Goal: Information Seeking & Learning: Check status

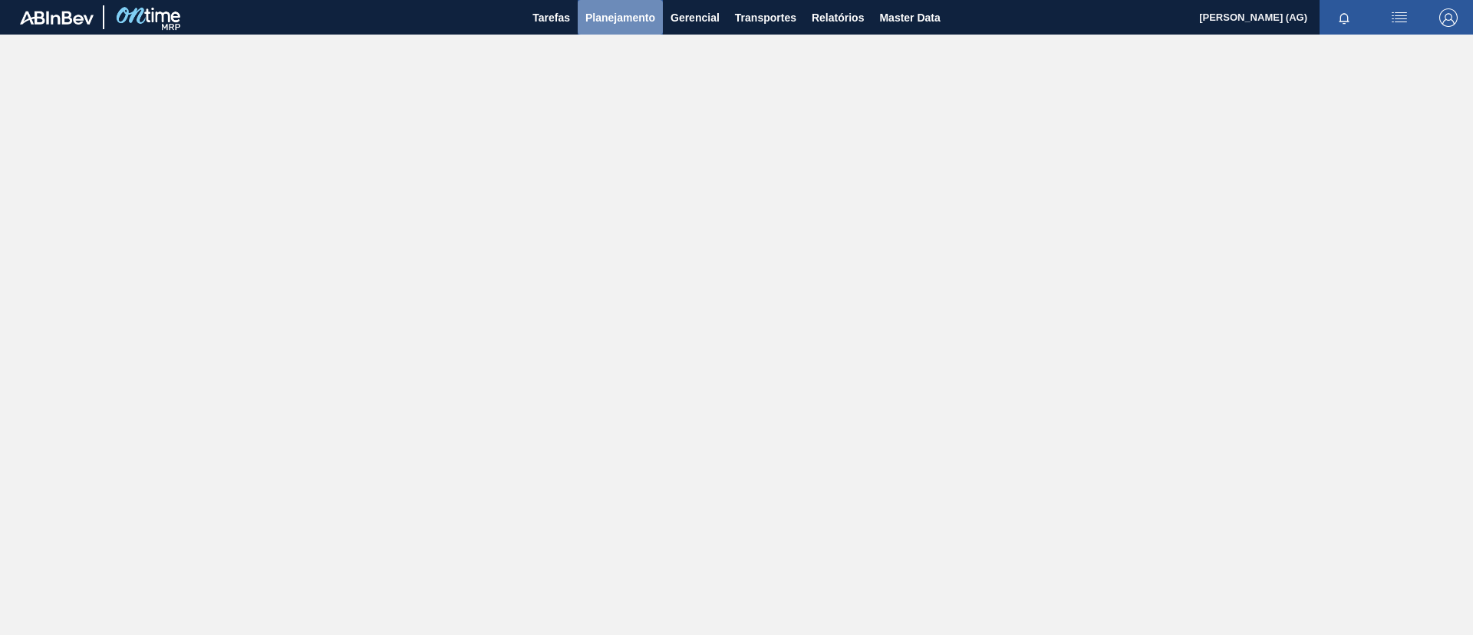
click at [612, 21] on span "Planejamento" at bounding box center [620, 17] width 70 height 18
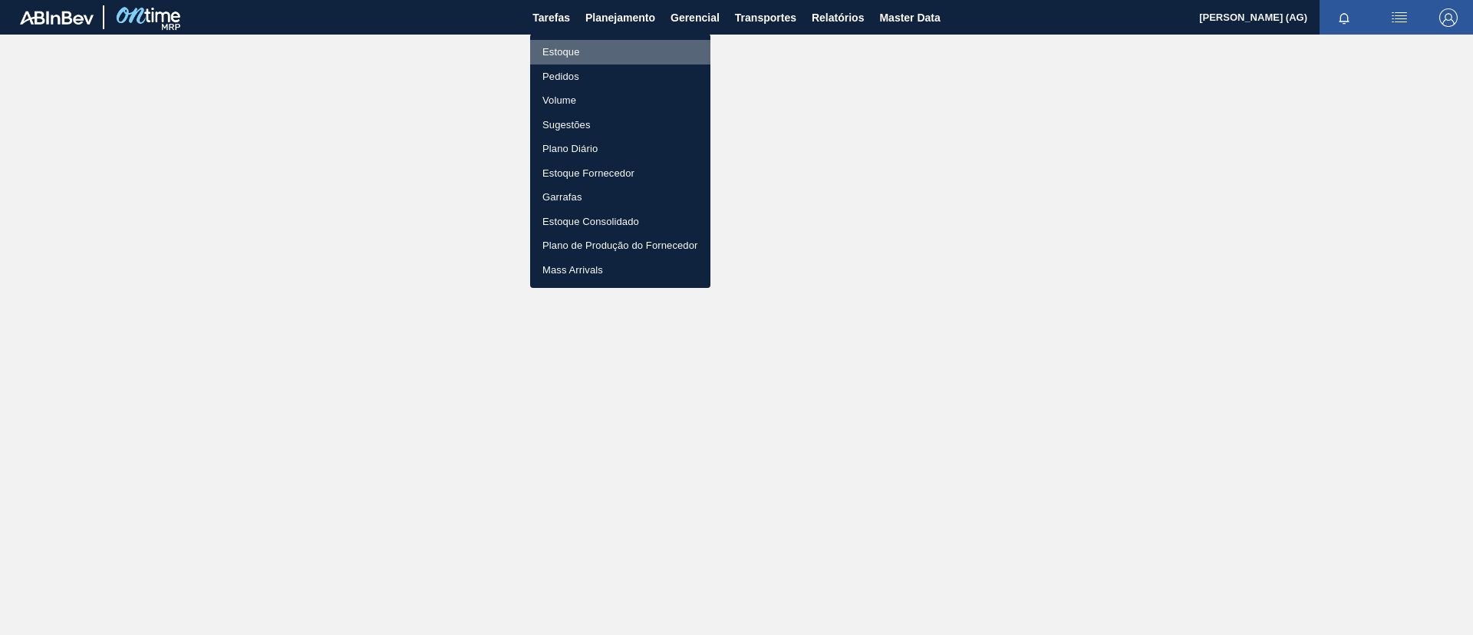
click at [606, 54] on li "Estoque" at bounding box center [620, 52] width 180 height 25
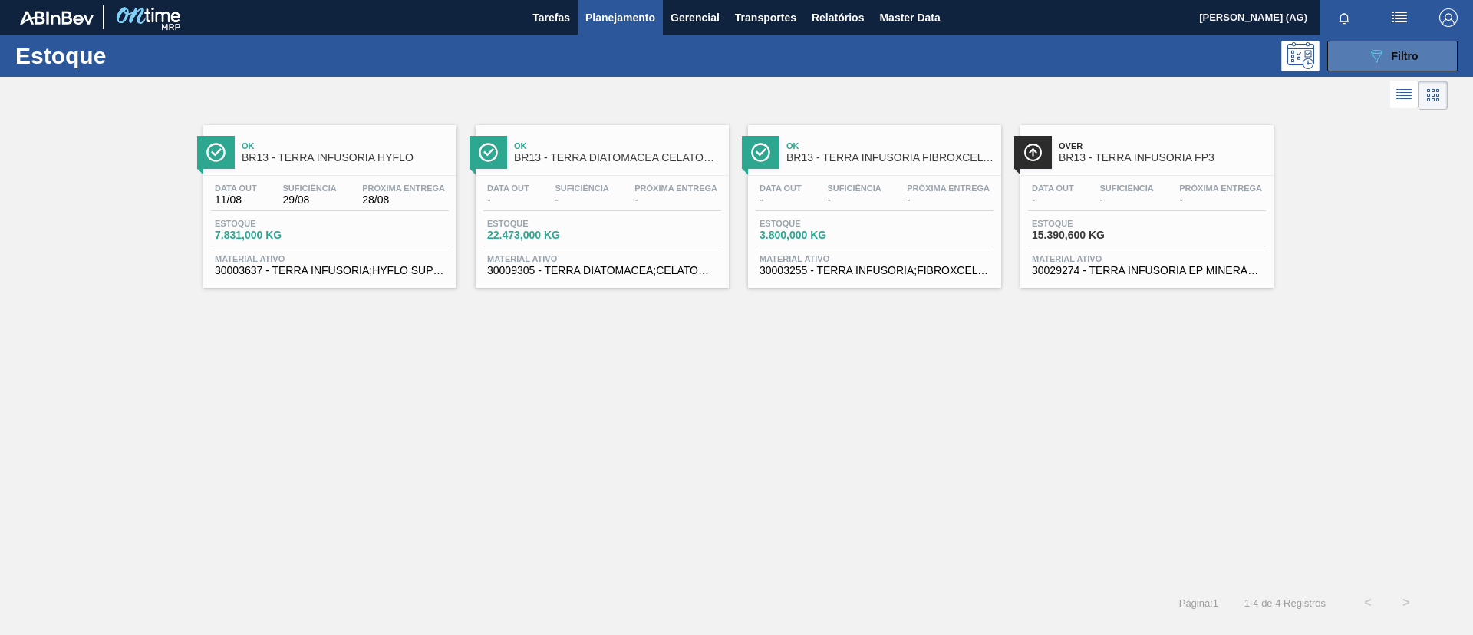
click at [981, 41] on button "089F7B8B-B2A5-4AFE-B5C0-19BA573D28AC Filtro" at bounding box center [1392, 56] width 130 height 31
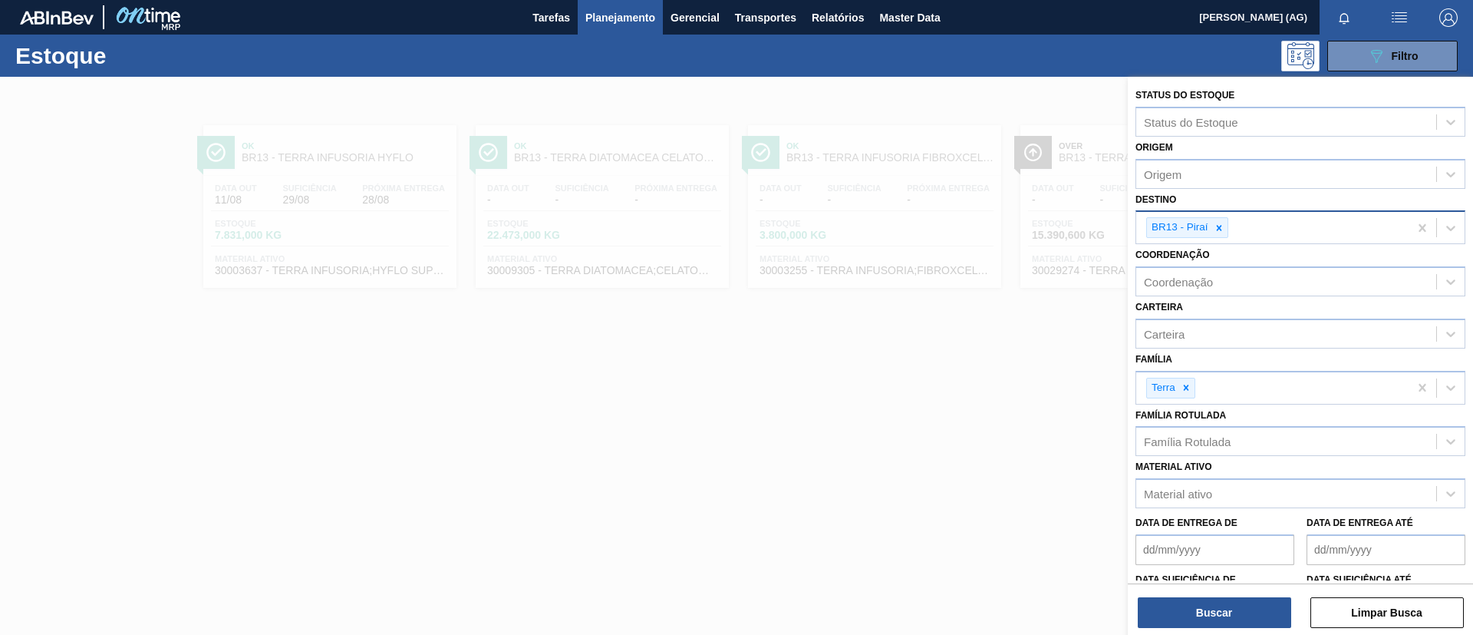
click at [981, 229] on icon at bounding box center [1218, 227] width 5 height 5
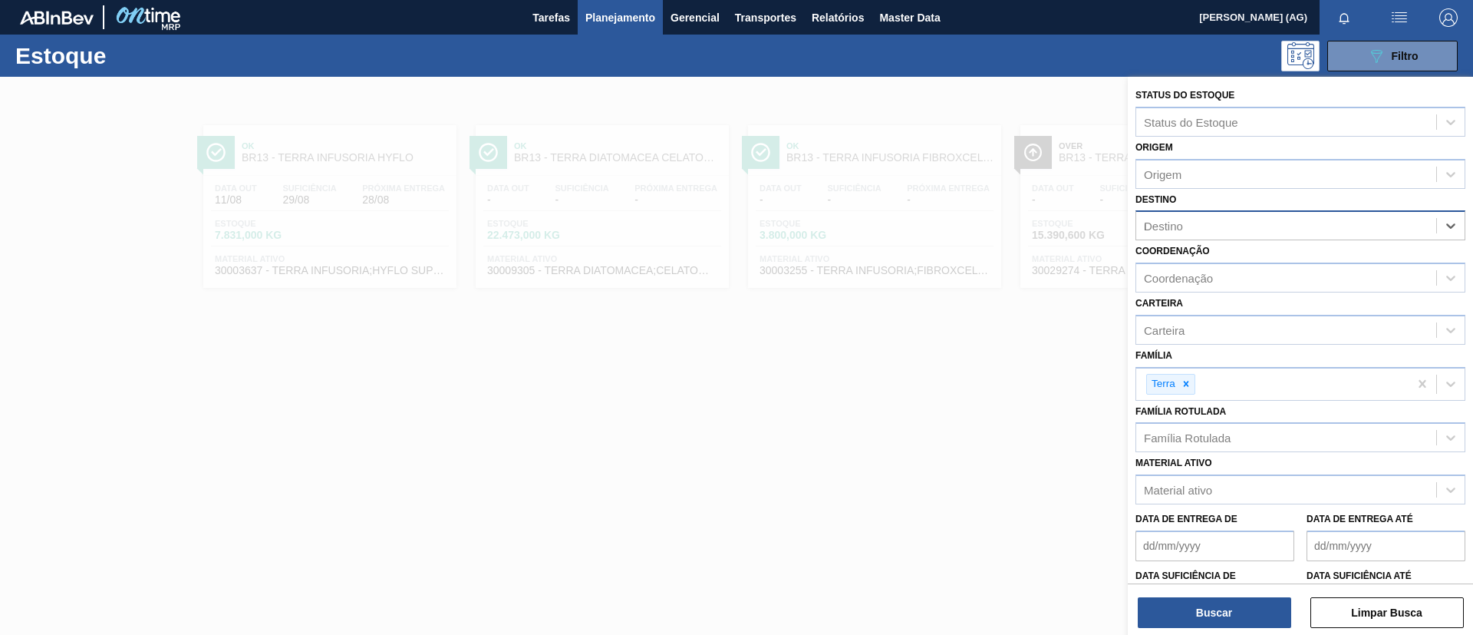
type input "nov"
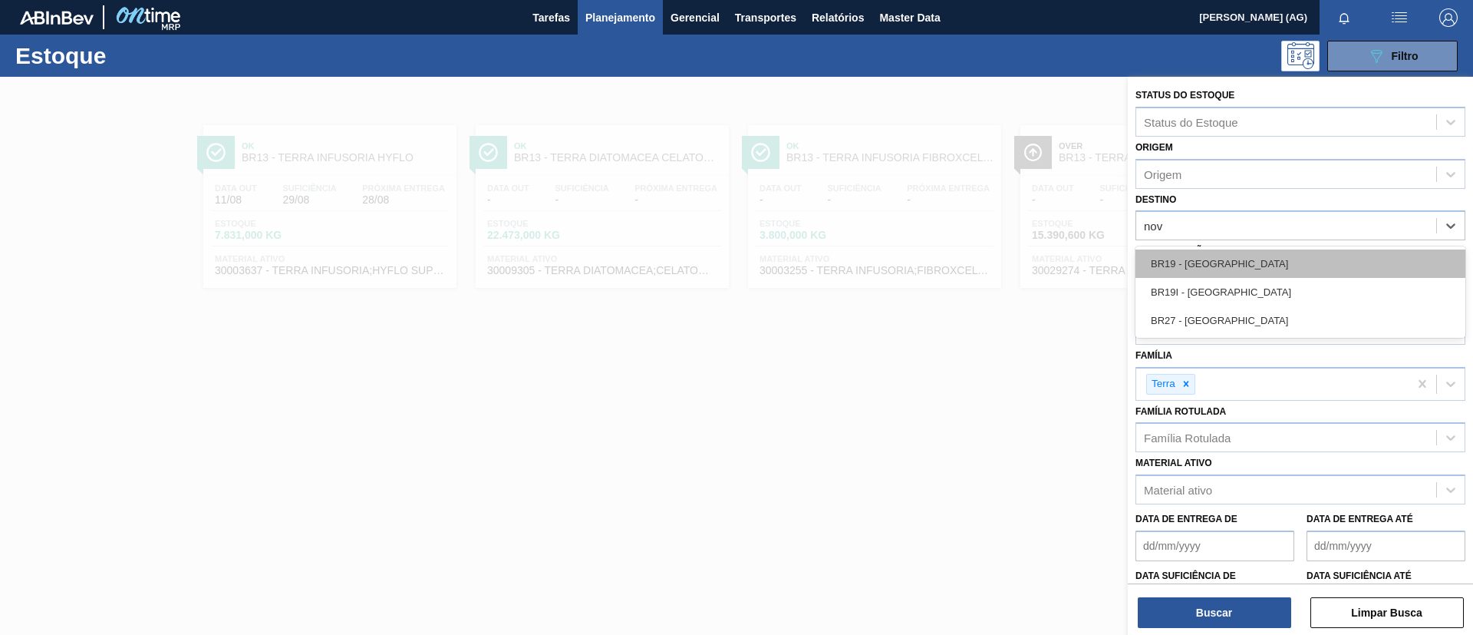
click at [981, 258] on div "BR19 - [GEOGRAPHIC_DATA]" at bounding box center [1301, 263] width 330 height 28
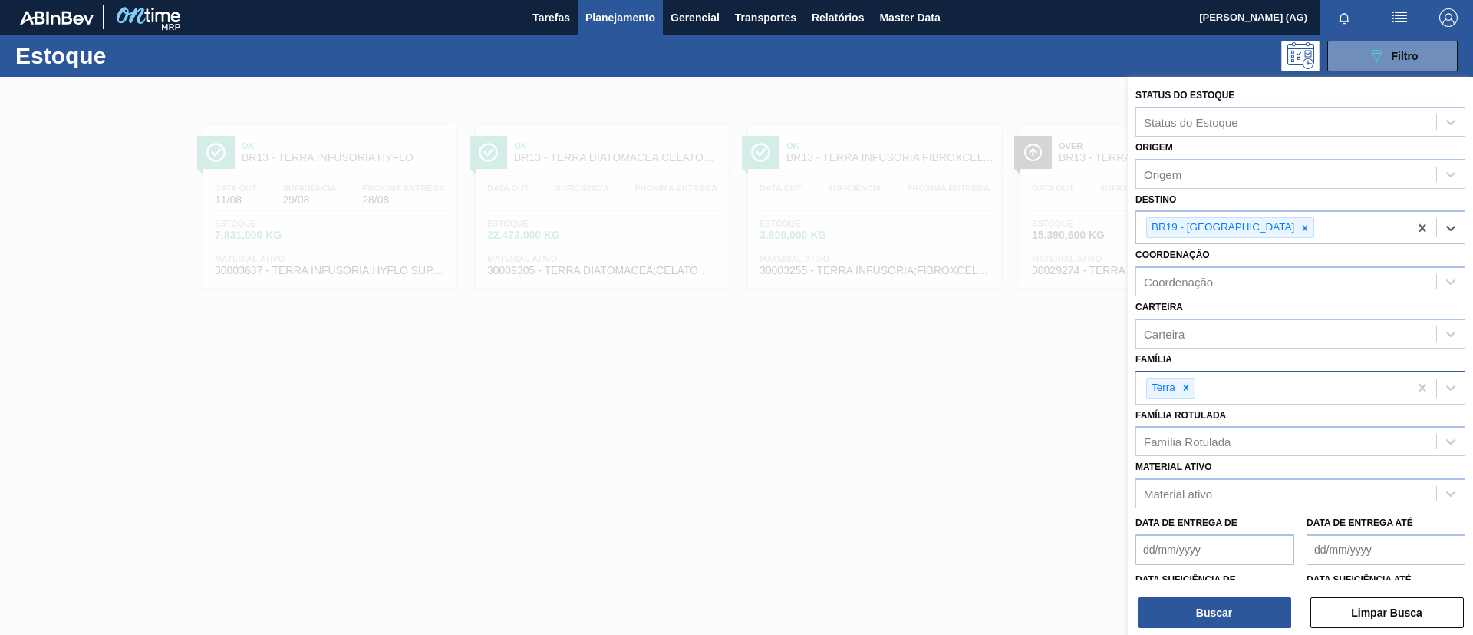
click at [981, 388] on div at bounding box center [1186, 387] width 17 height 19
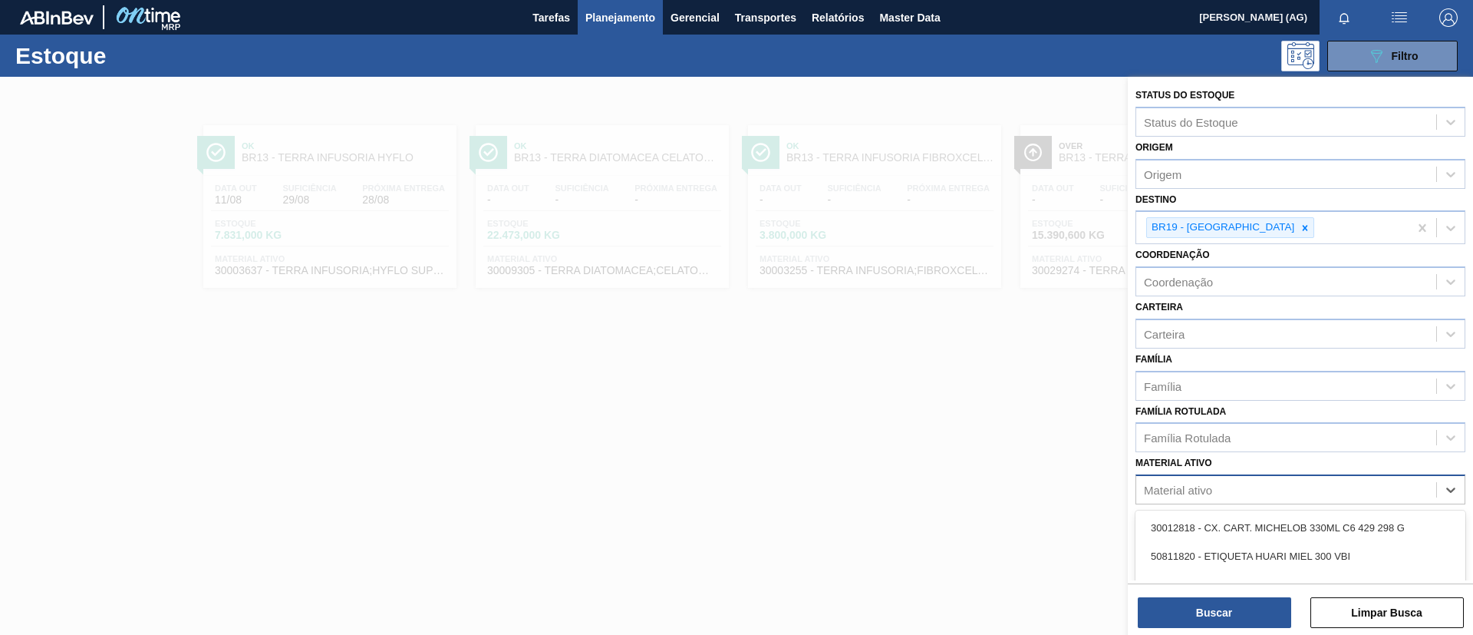
click at [981, 422] on div "Material ativo" at bounding box center [1178, 489] width 68 height 13
paste ativo "30012602"
type ativo "30012602"
click at [981, 422] on div "30012602 - FILME C. 800X65 SK 473ML C12 429" at bounding box center [1301, 527] width 330 height 28
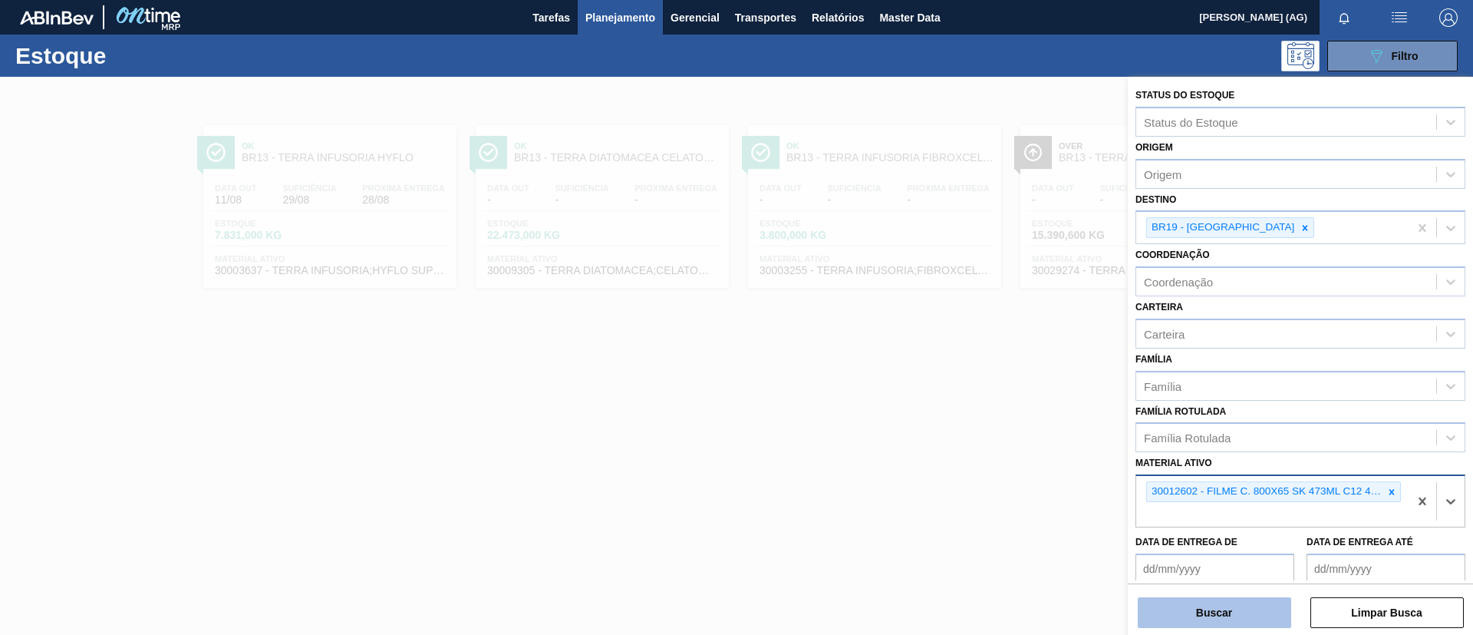
click at [981, 422] on button "Buscar" at bounding box center [1214, 612] width 153 height 31
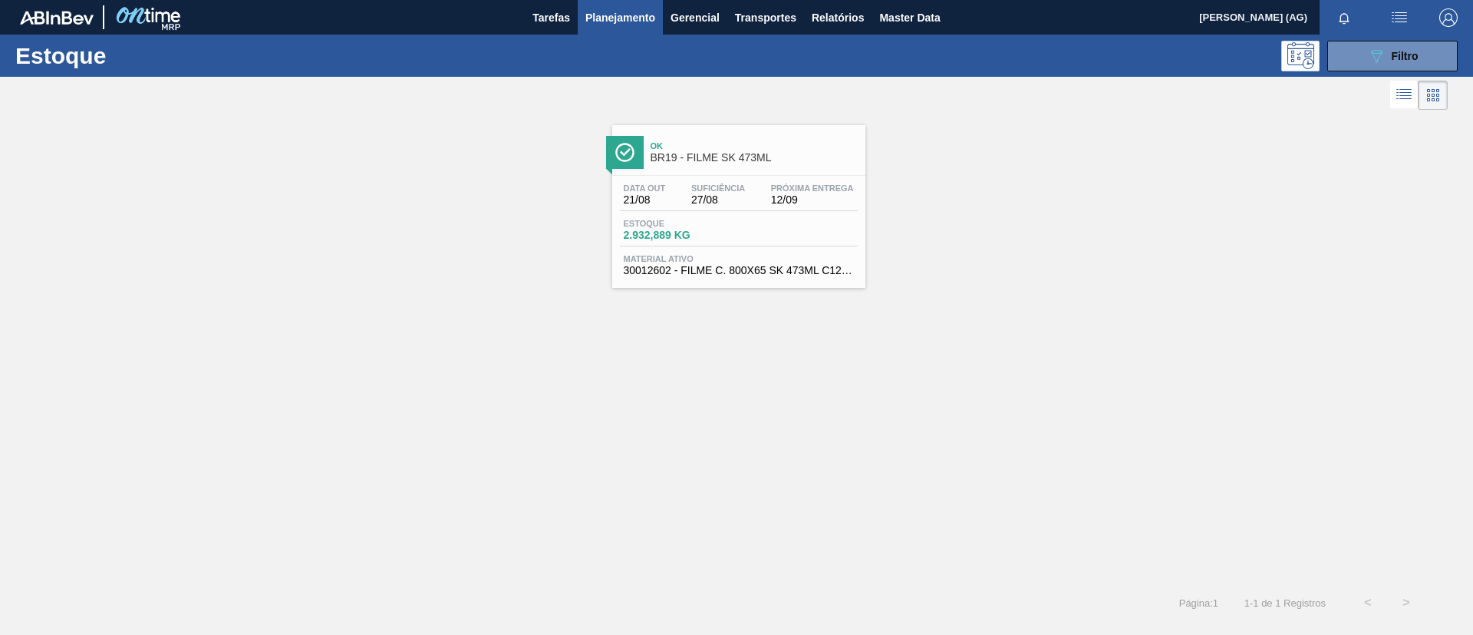
click at [636, 152] on div at bounding box center [625, 152] width 38 height 33
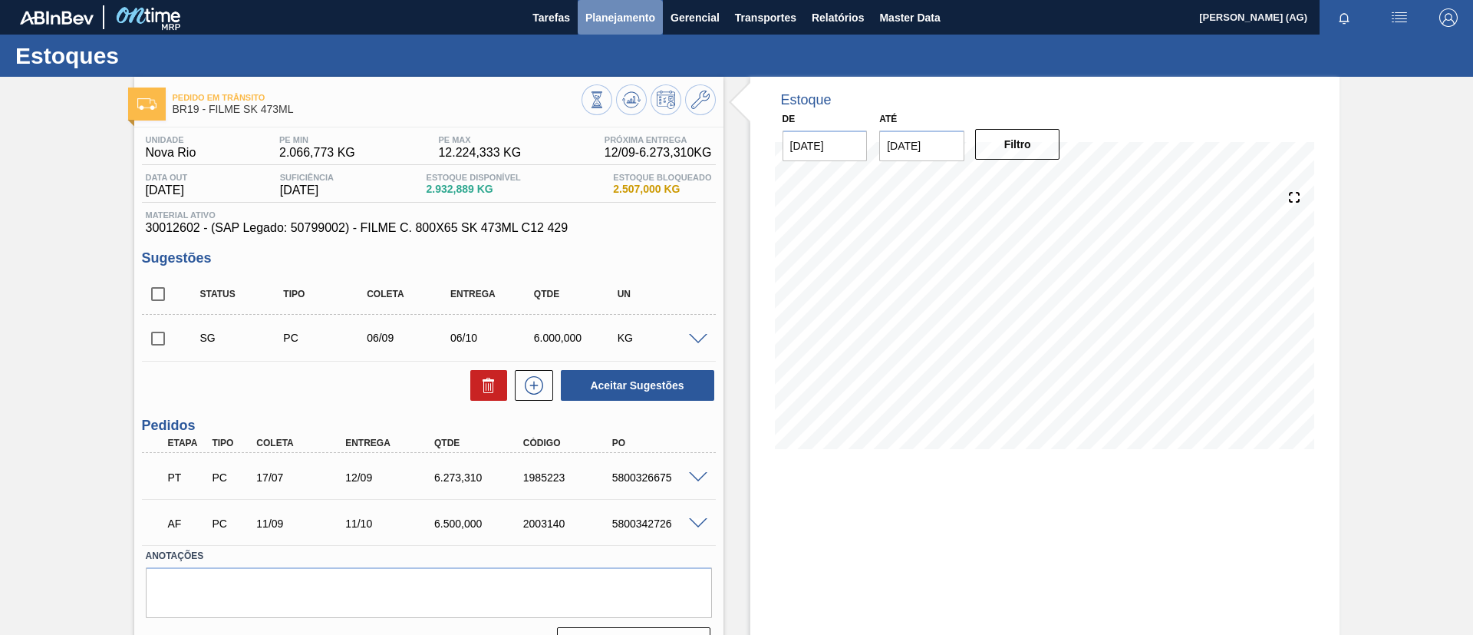
click at [609, 8] on span "Planejamento" at bounding box center [620, 17] width 70 height 18
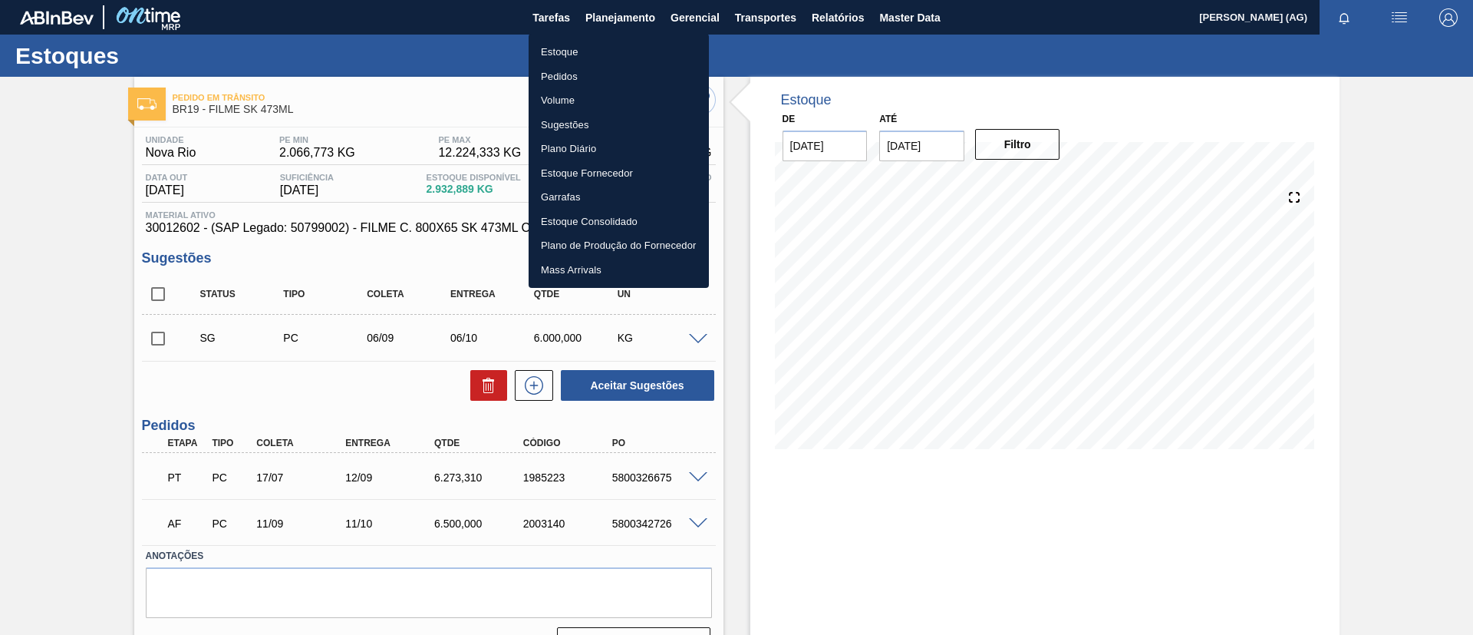
click at [608, 57] on li "Estoque" at bounding box center [619, 52] width 180 height 25
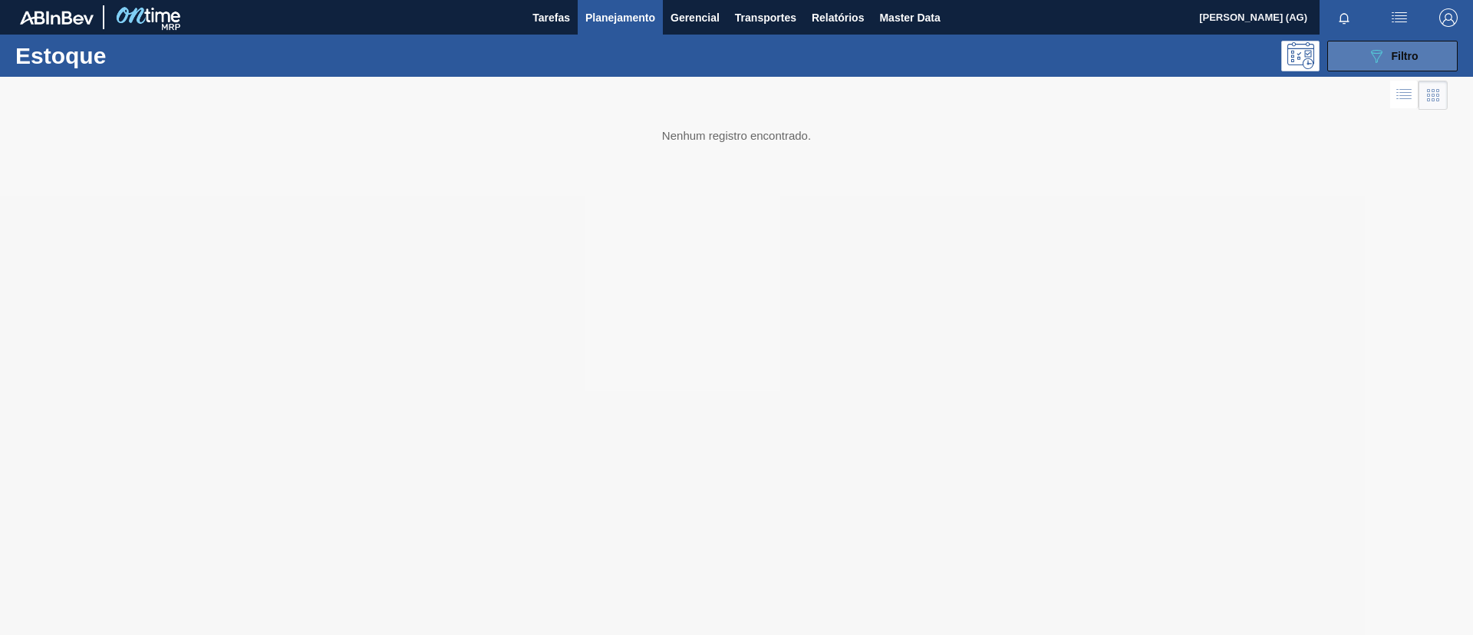
click at [981, 54] on button "089F7B8B-B2A5-4AFE-B5C0-19BA573D28AC Filtro" at bounding box center [1392, 56] width 130 height 31
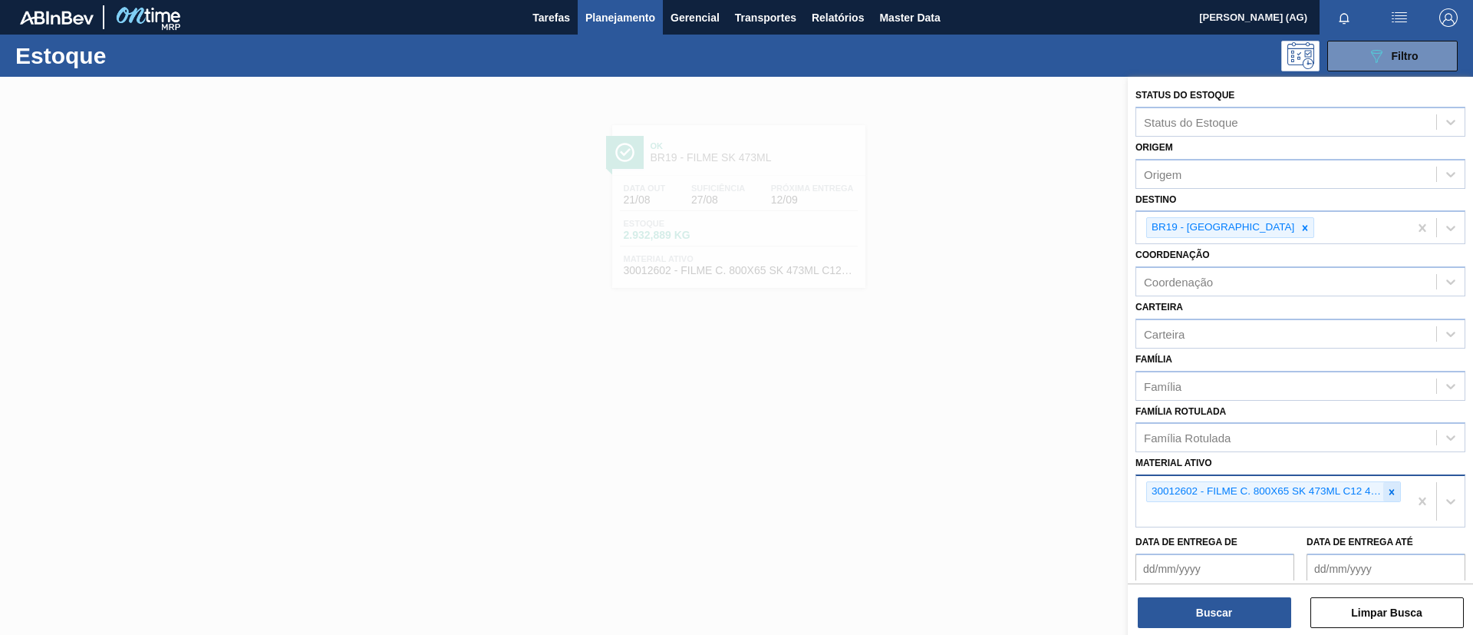
click at [981, 422] on icon at bounding box center [1392, 491] width 11 height 11
paste ativo "20005632"
type ativo "20005632"
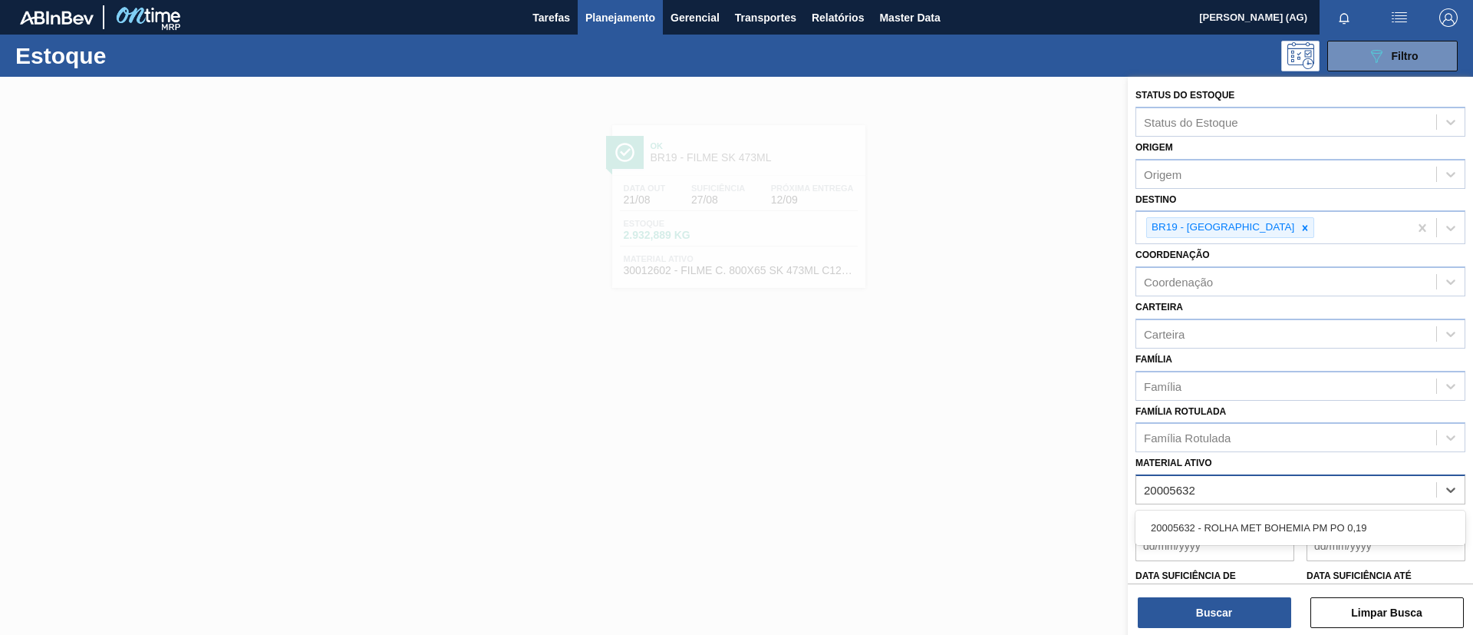
click at [981, 422] on div "20005632 - ROLHA MET BOHEMIA PM PO 0,19" at bounding box center [1301, 527] width 330 height 28
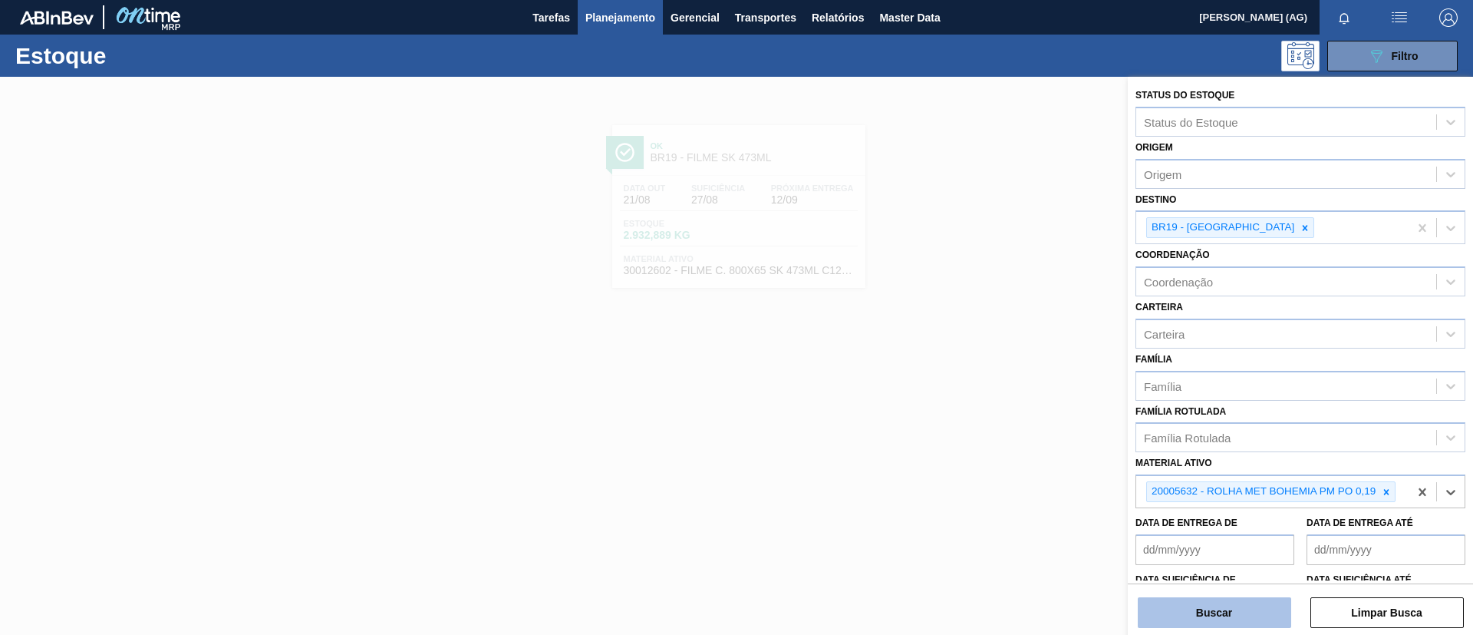
click at [981, 422] on button "Buscar" at bounding box center [1214, 612] width 153 height 31
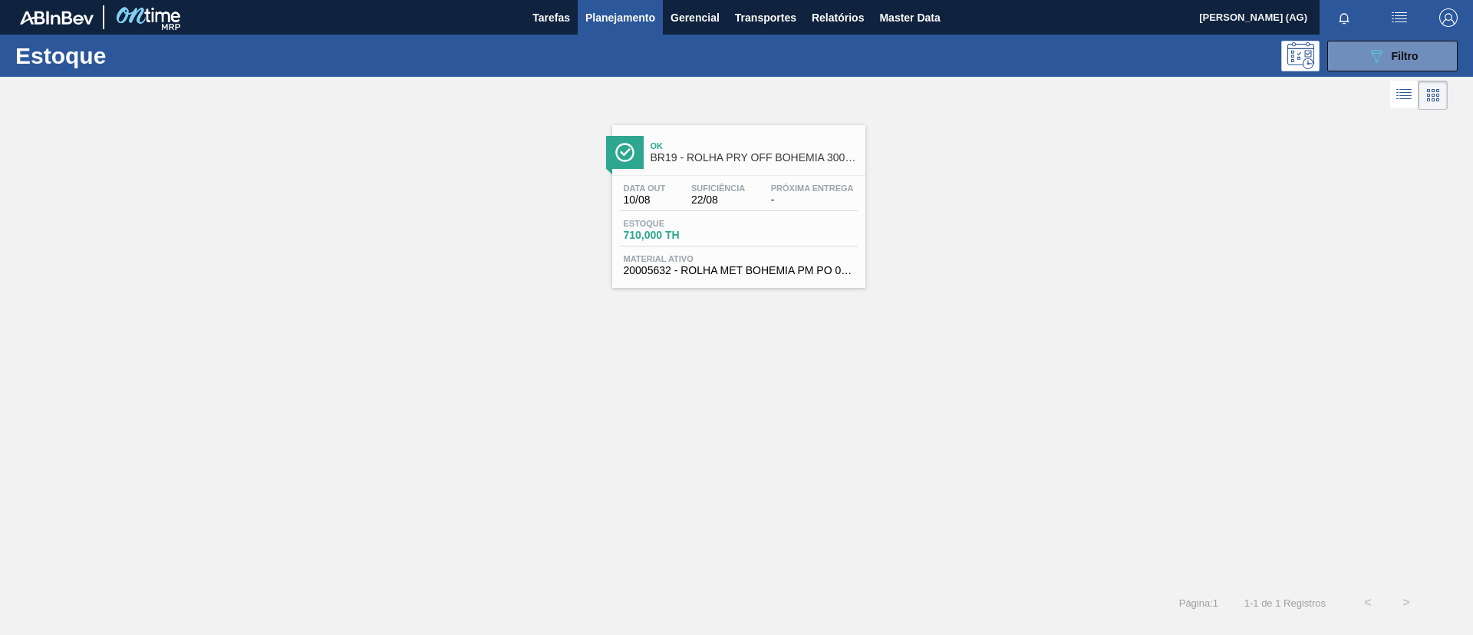
click at [630, 147] on img at bounding box center [624, 152] width 19 height 19
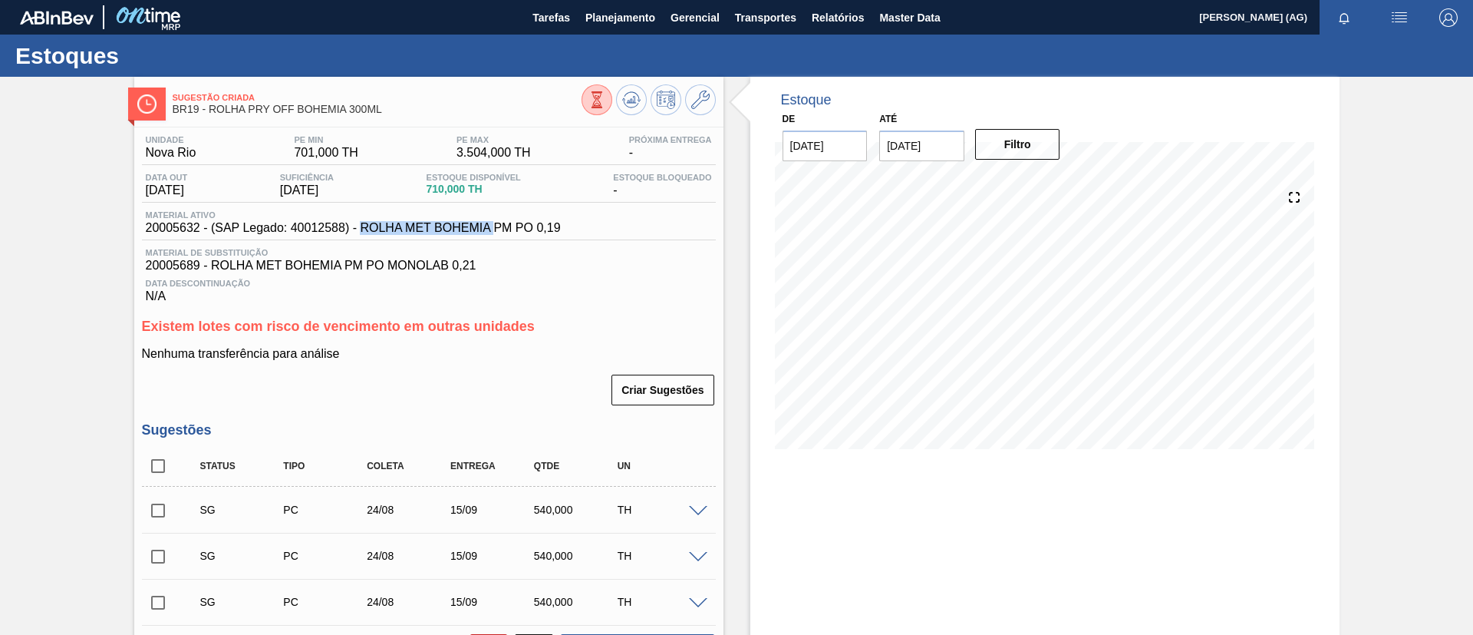
drag, startPoint x: 358, startPoint y: 227, endPoint x: 494, endPoint y: 236, distance: 136.1
click at [494, 236] on div "Material ativo 20005632 - (SAP Legado: 40012588) - ROLHA MET BOHEMIA PM PO 0,19" at bounding box center [429, 225] width 574 height 30
copy span "ROLHA MET BOHEMIA"
click at [616, 20] on span "Planejamento" at bounding box center [620, 17] width 70 height 18
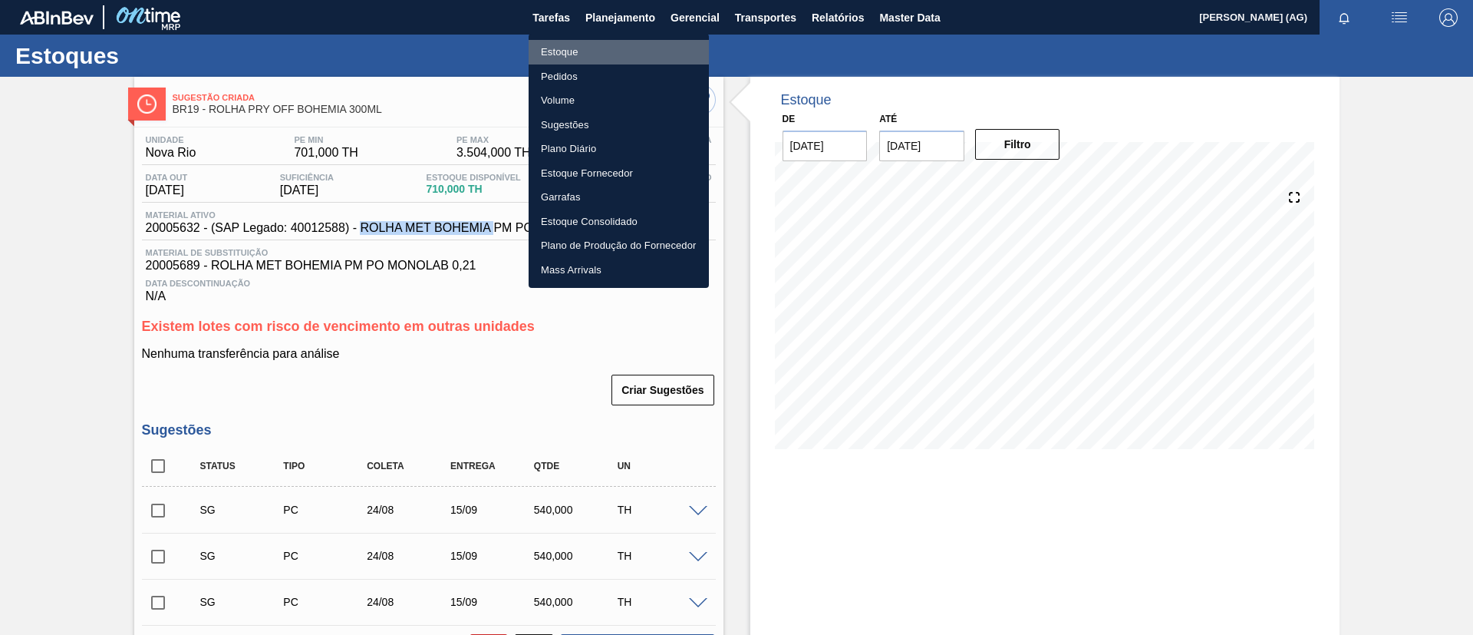
click at [628, 47] on li "Estoque" at bounding box center [619, 52] width 180 height 25
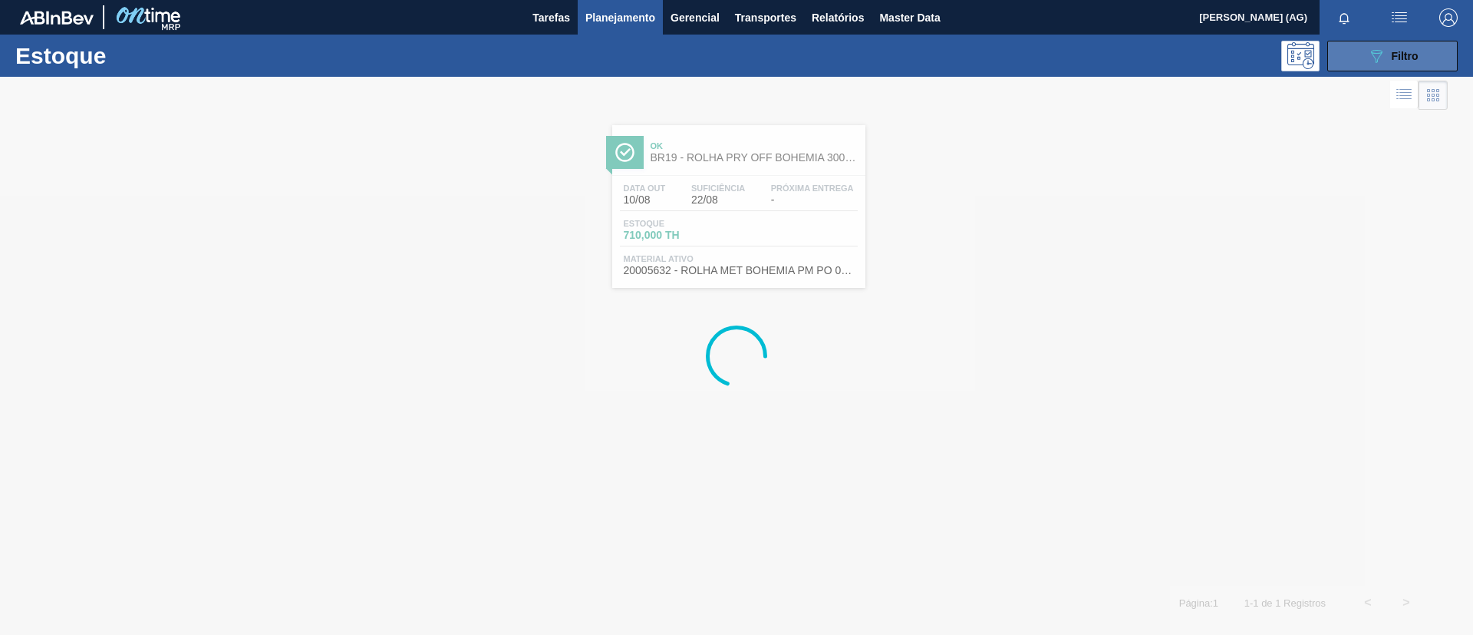
click at [981, 53] on button "089F7B8B-B2A5-4AFE-B5C0-19BA573D28AC Filtro" at bounding box center [1392, 56] width 130 height 31
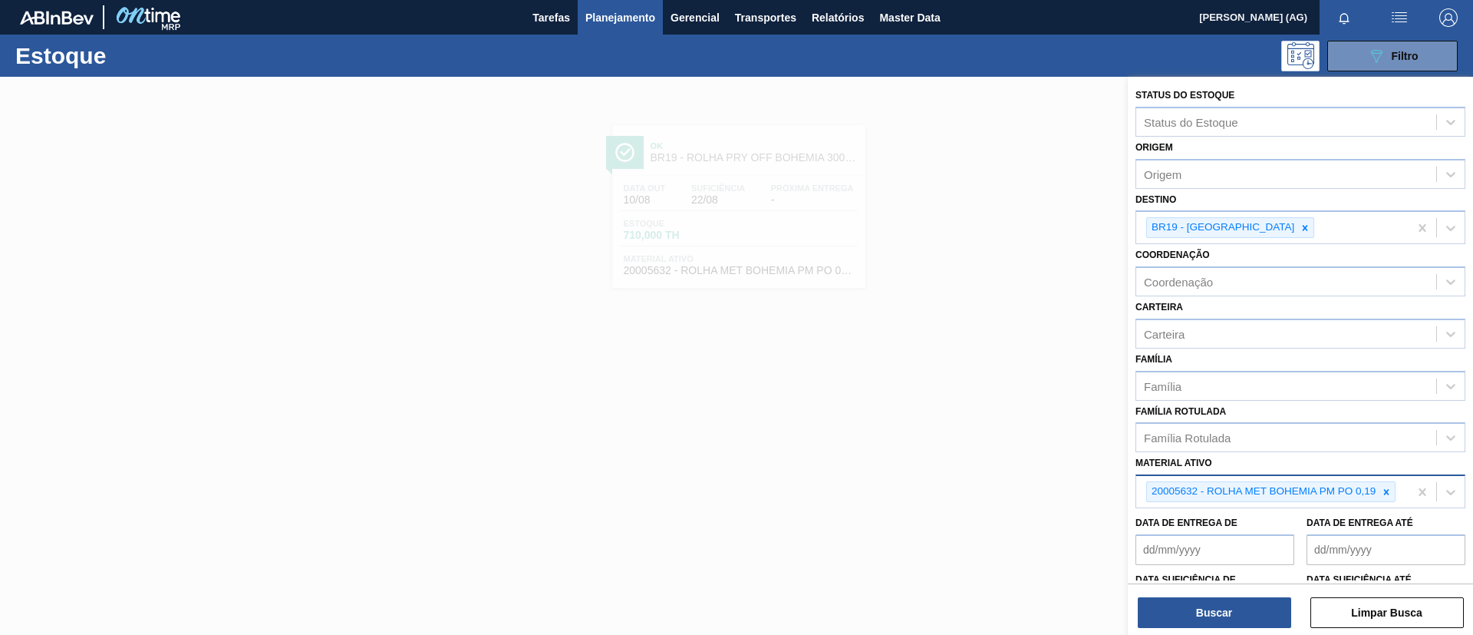
click at [981, 422] on icon at bounding box center [1386, 491] width 11 height 11
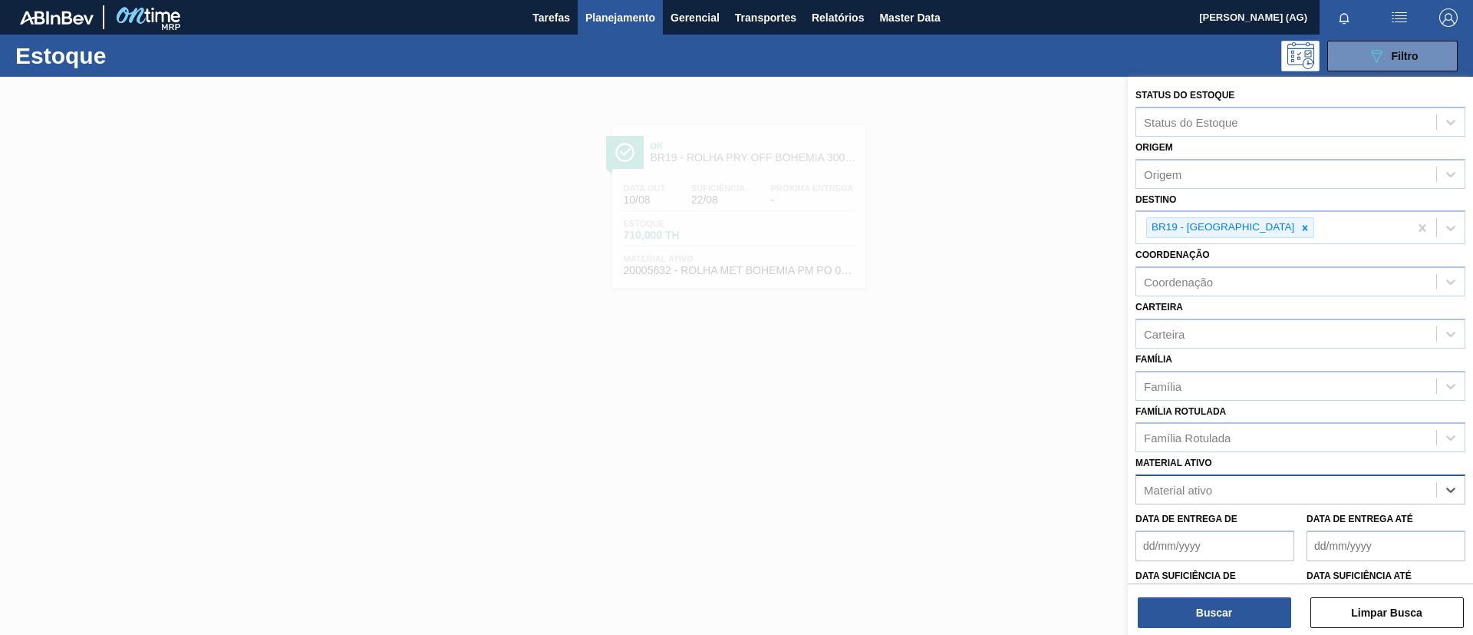
paste ativo "20005590"
type ativo "20005590"
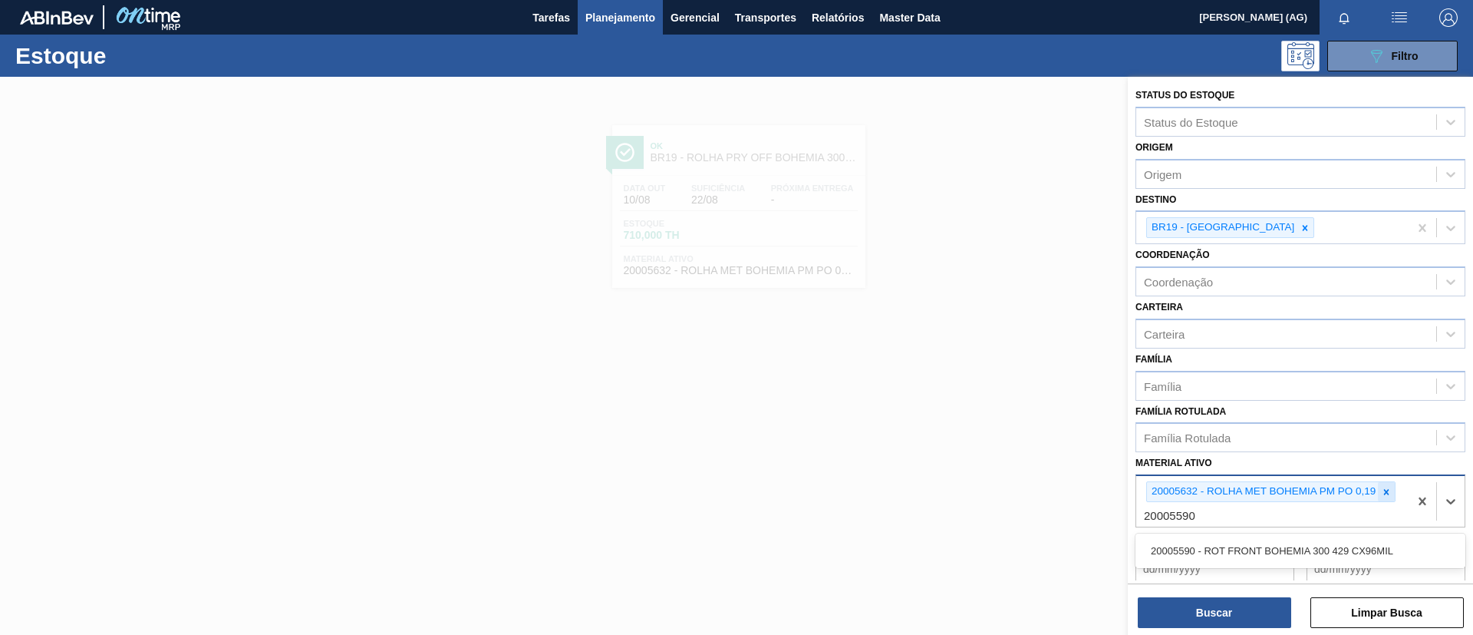
click at [981, 422] on icon at bounding box center [1386, 491] width 11 height 11
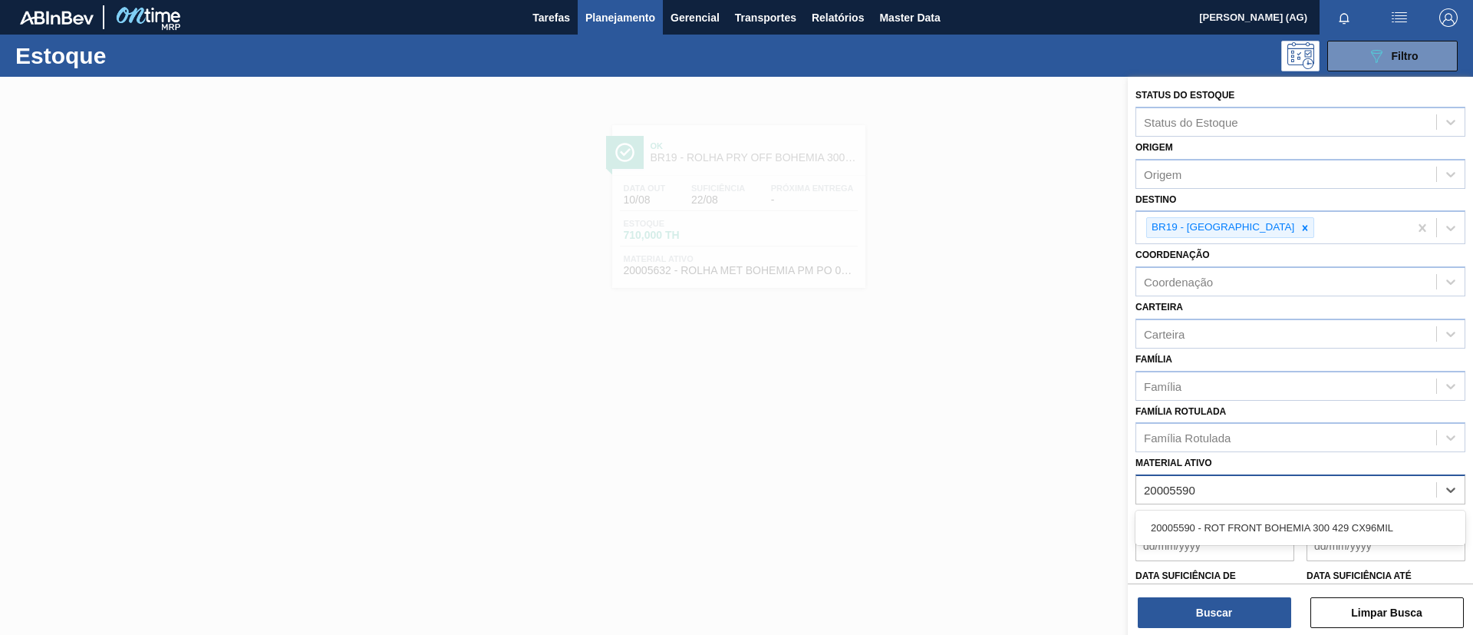
drag, startPoint x: 1341, startPoint y: 522, endPoint x: 1327, endPoint y: 537, distance: 20.6
click at [981, 422] on div "20005590 - ROT FRONT BOHEMIA 300 429 CX96MIL" at bounding box center [1301, 527] width 330 height 28
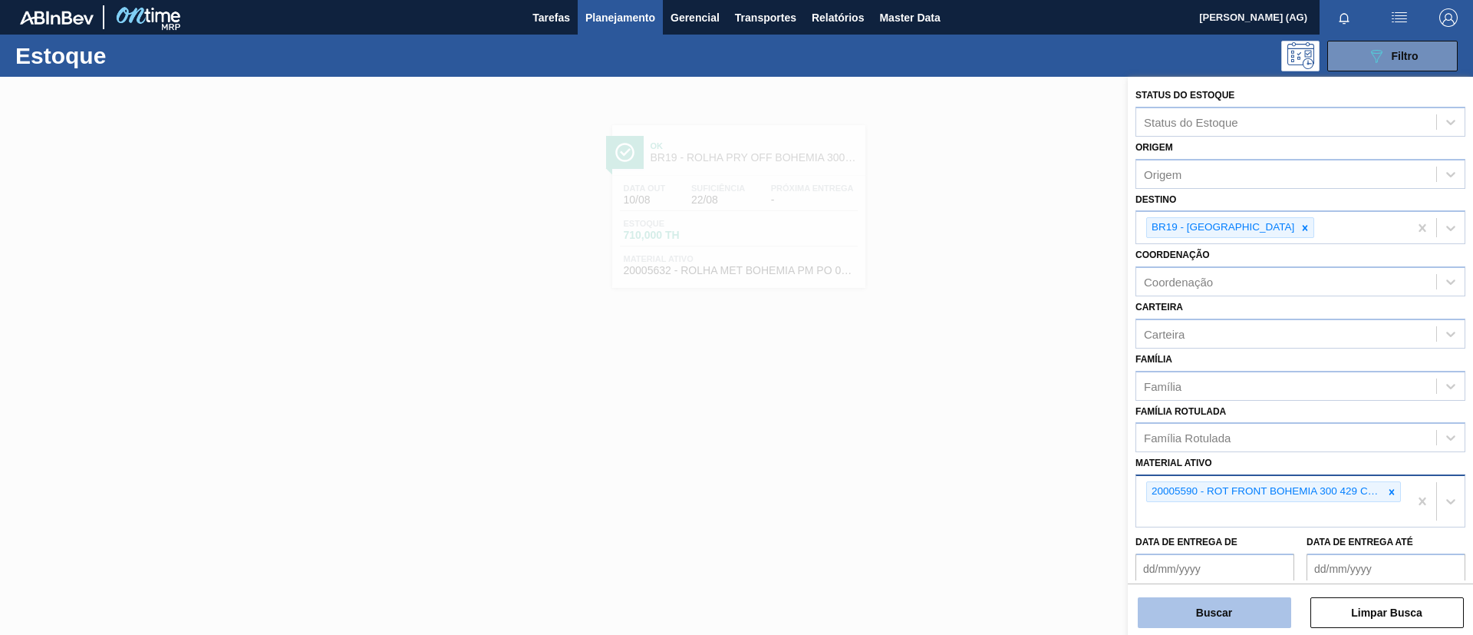
click at [981, 422] on button "Buscar" at bounding box center [1214, 612] width 153 height 31
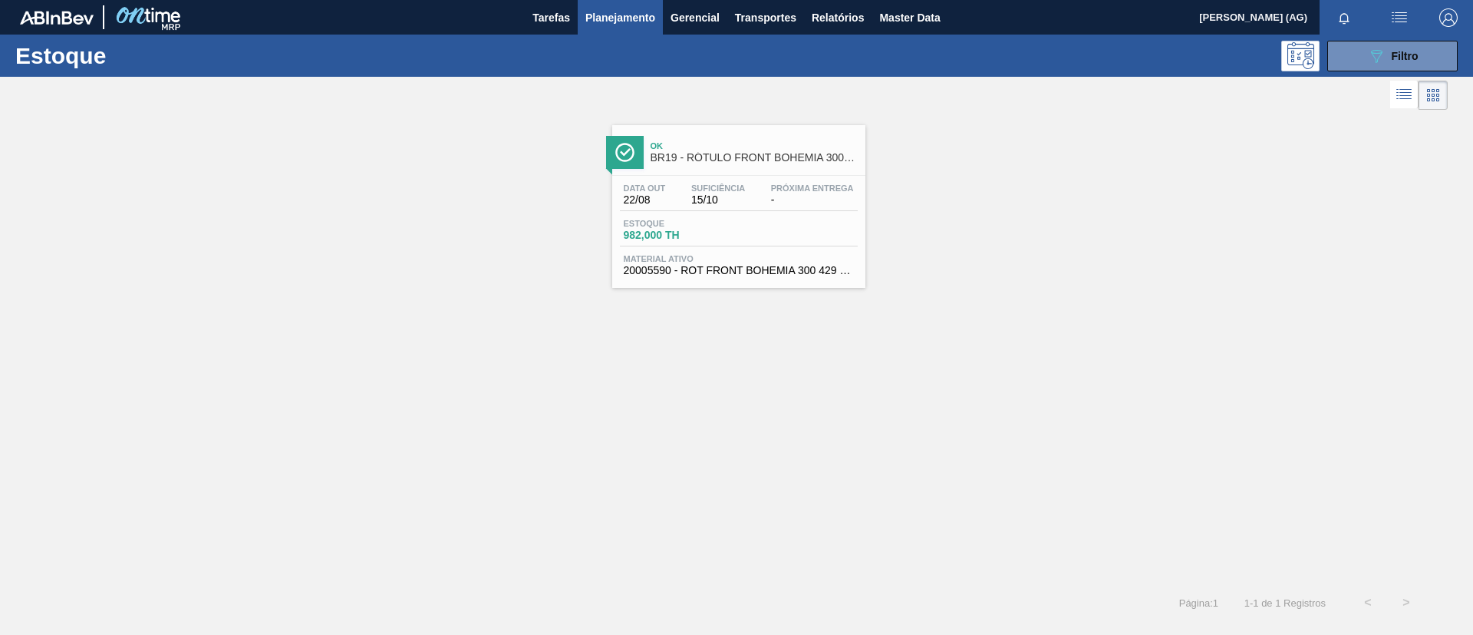
click at [638, 153] on div at bounding box center [625, 152] width 38 height 33
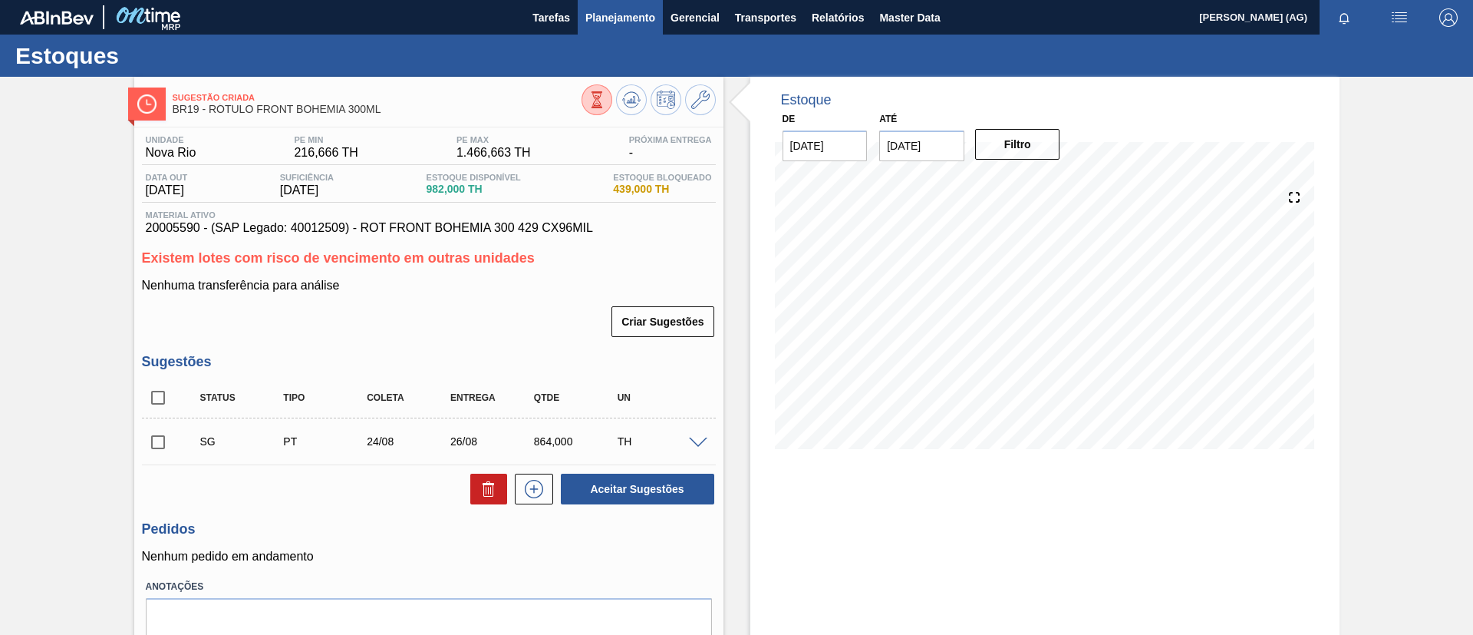
click at [633, 26] on button "Planejamento" at bounding box center [620, 17] width 85 height 35
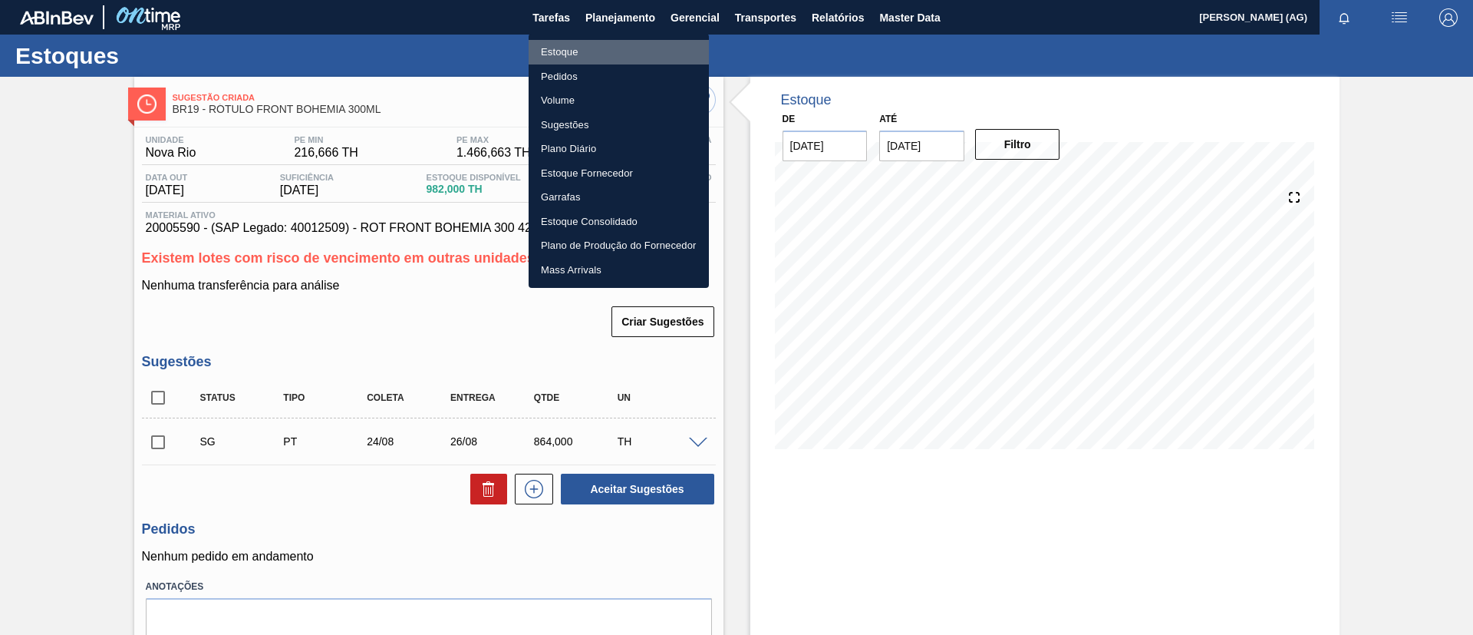
drag, startPoint x: 661, startPoint y: 51, endPoint x: 683, endPoint y: 54, distance: 22.6
click at [661, 50] on li "Estoque" at bounding box center [619, 52] width 180 height 25
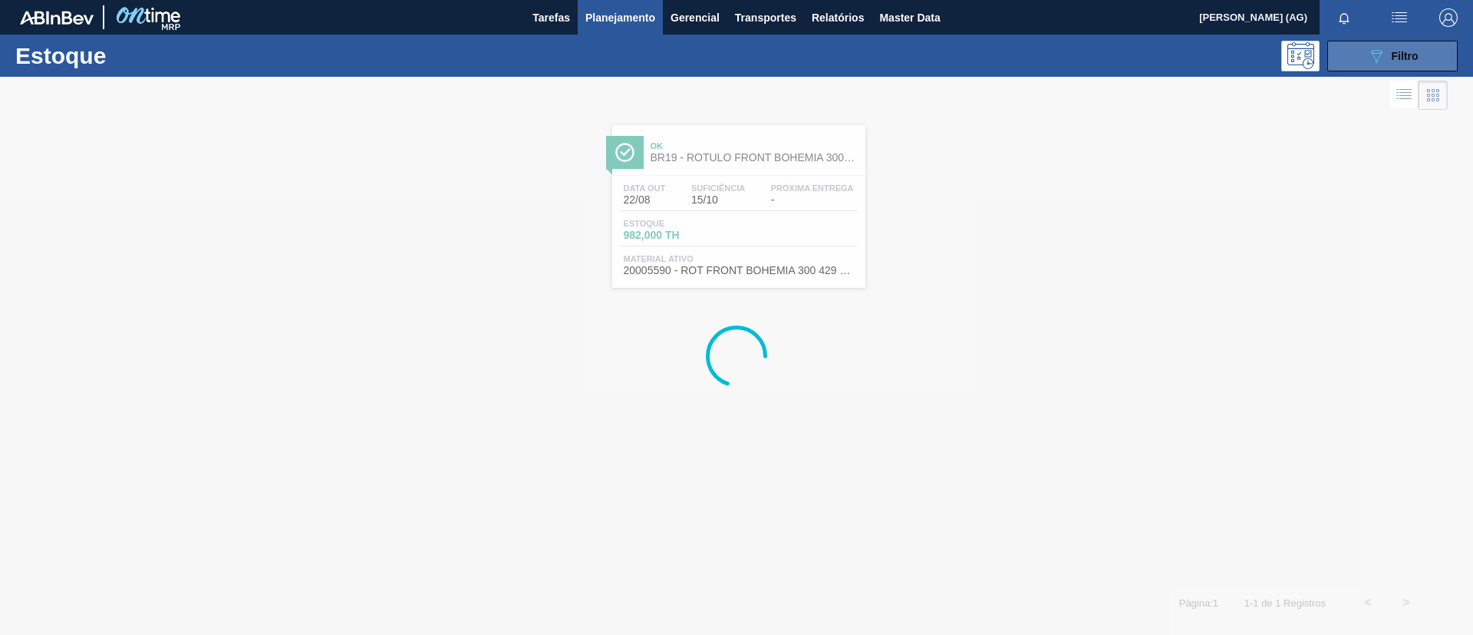
drag, startPoint x: 1435, startPoint y: 54, endPoint x: 1423, endPoint y: 90, distance: 37.9
click at [981, 54] on button "089F7B8B-B2A5-4AFE-B5C0-19BA573D28AC Filtro" at bounding box center [1392, 56] width 130 height 31
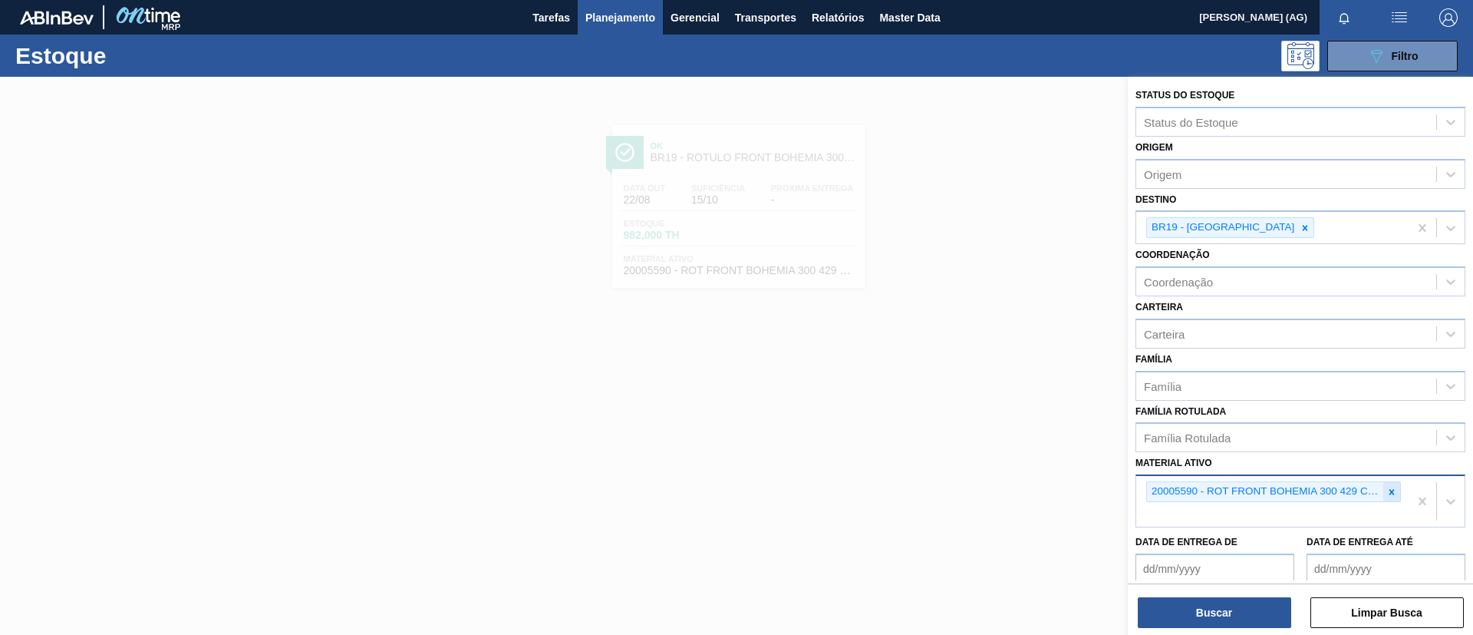
click at [981, 422] on icon at bounding box center [1392, 491] width 11 height 11
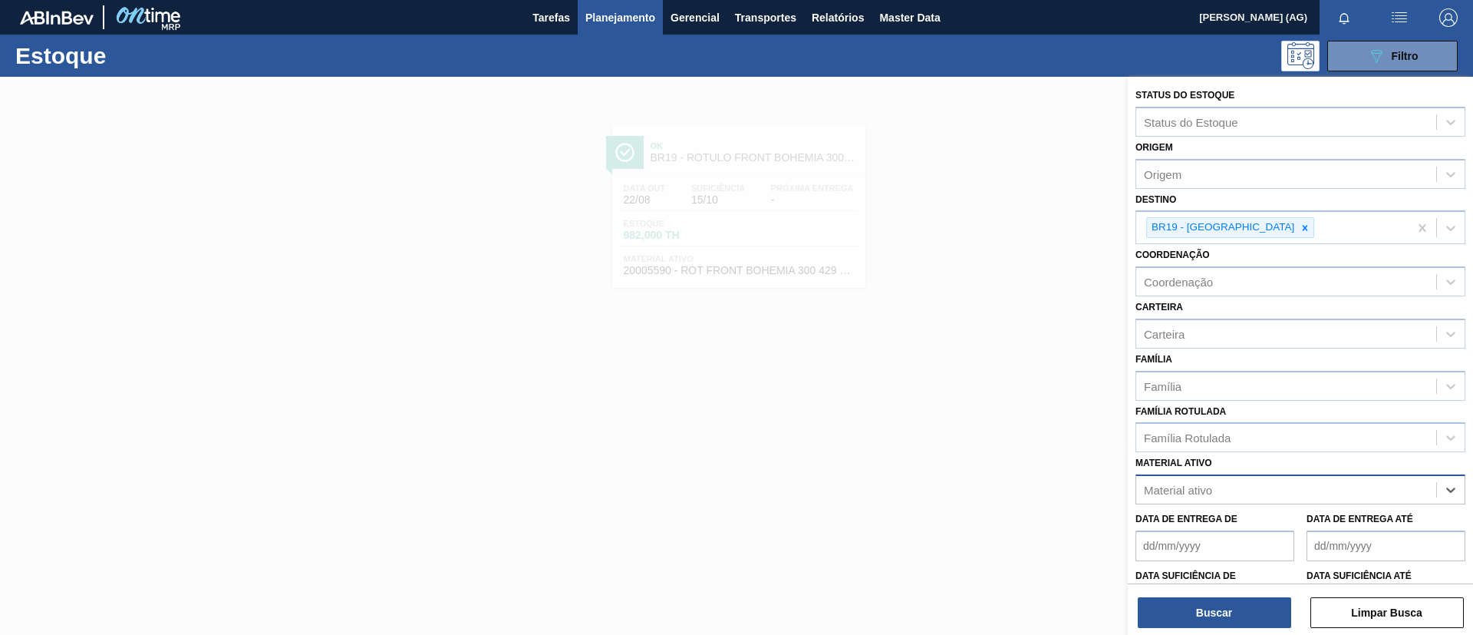
click at [981, 422] on div "Material ativo" at bounding box center [1286, 490] width 300 height 22
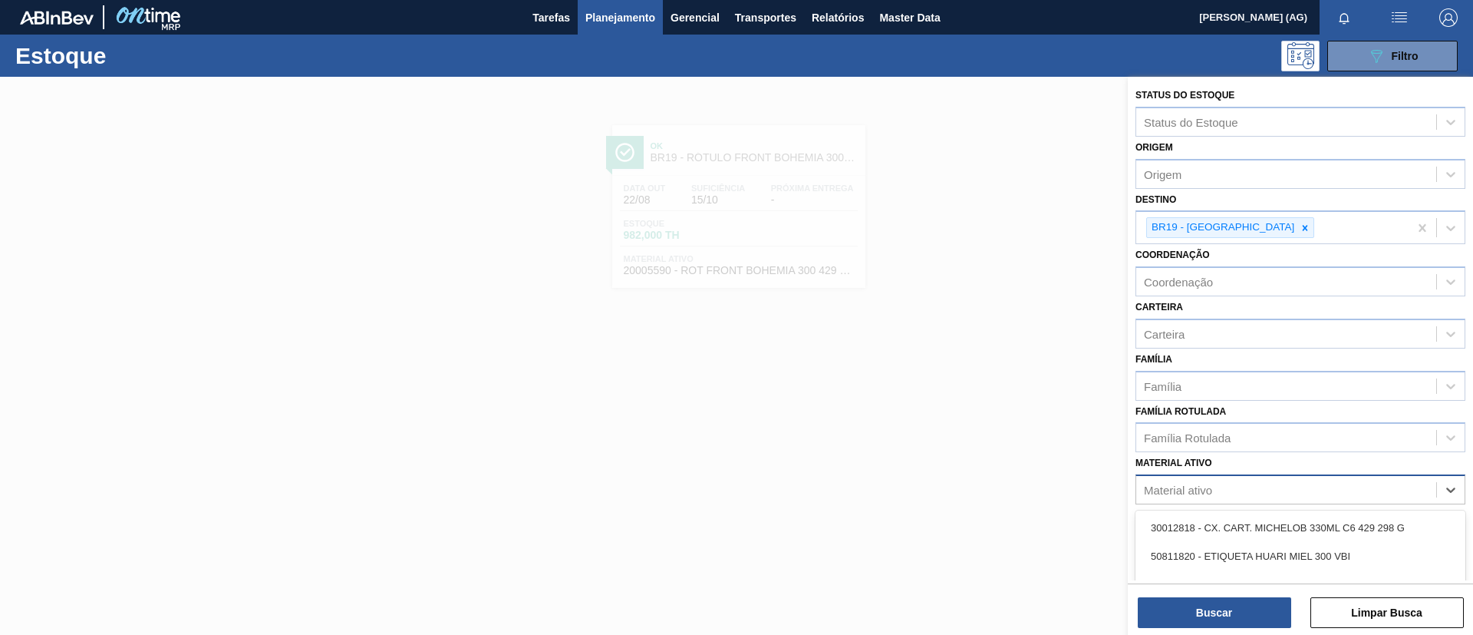
paste ativo "30003608"
type ativo "30003608"
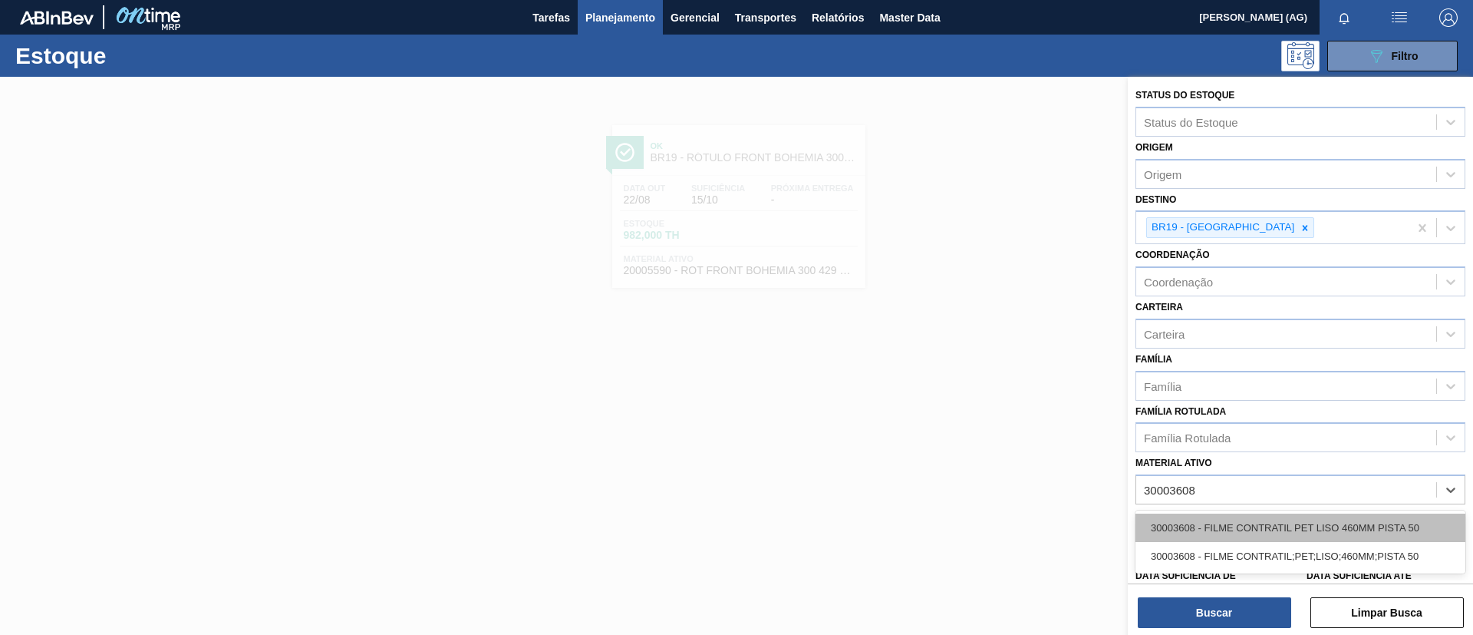
click at [981, 422] on div "30003608 - FILME CONTRATIL PET LISO 460MM PISTA 50" at bounding box center [1301, 527] width 330 height 28
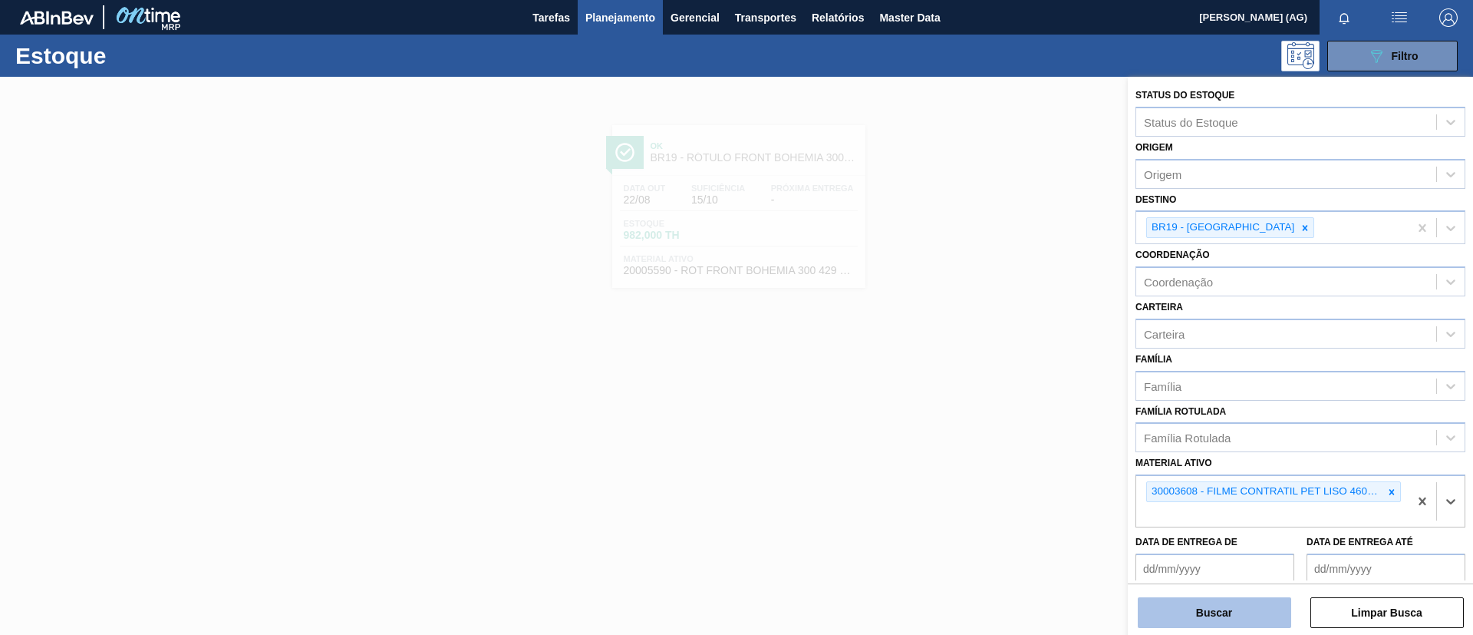
click at [981, 422] on button "Buscar" at bounding box center [1214, 612] width 153 height 31
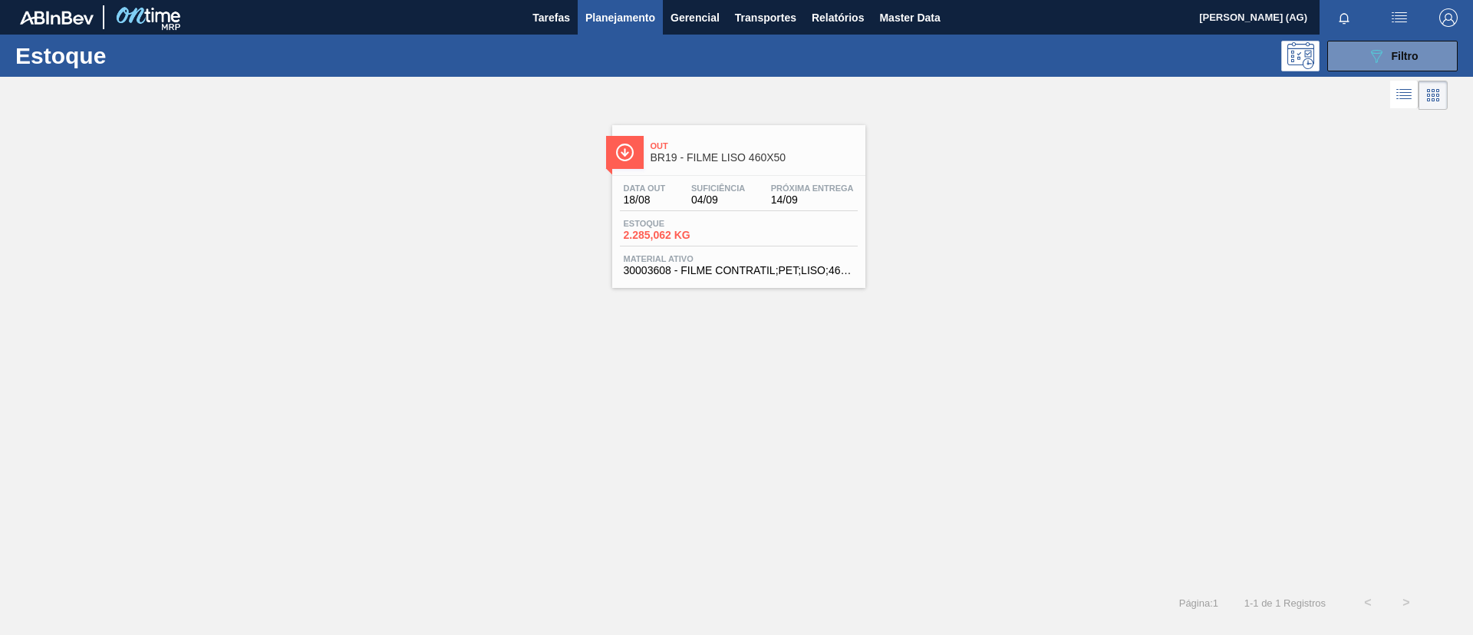
click at [627, 152] on img at bounding box center [624, 152] width 19 height 19
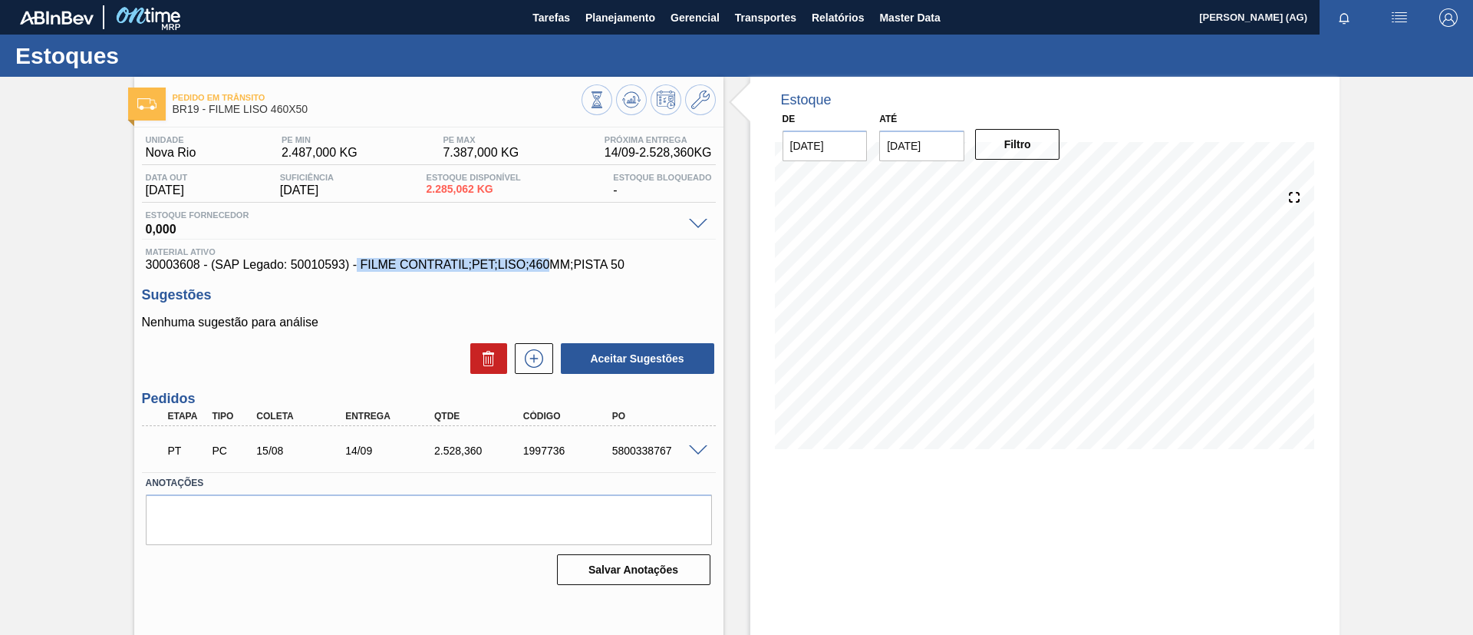
drag, startPoint x: 356, startPoint y: 262, endPoint x: 552, endPoint y: 264, distance: 196.5
click at [552, 264] on span "30003608 - (SAP Legado: 50010593) - FILME CONTRATIL;PET;LISO;460MM;PISTA 50" at bounding box center [429, 265] width 566 height 14
copy span "FILME CONTRATIL;PET;LISO;460"
click at [642, 12] on span "Planejamento" at bounding box center [620, 17] width 70 height 18
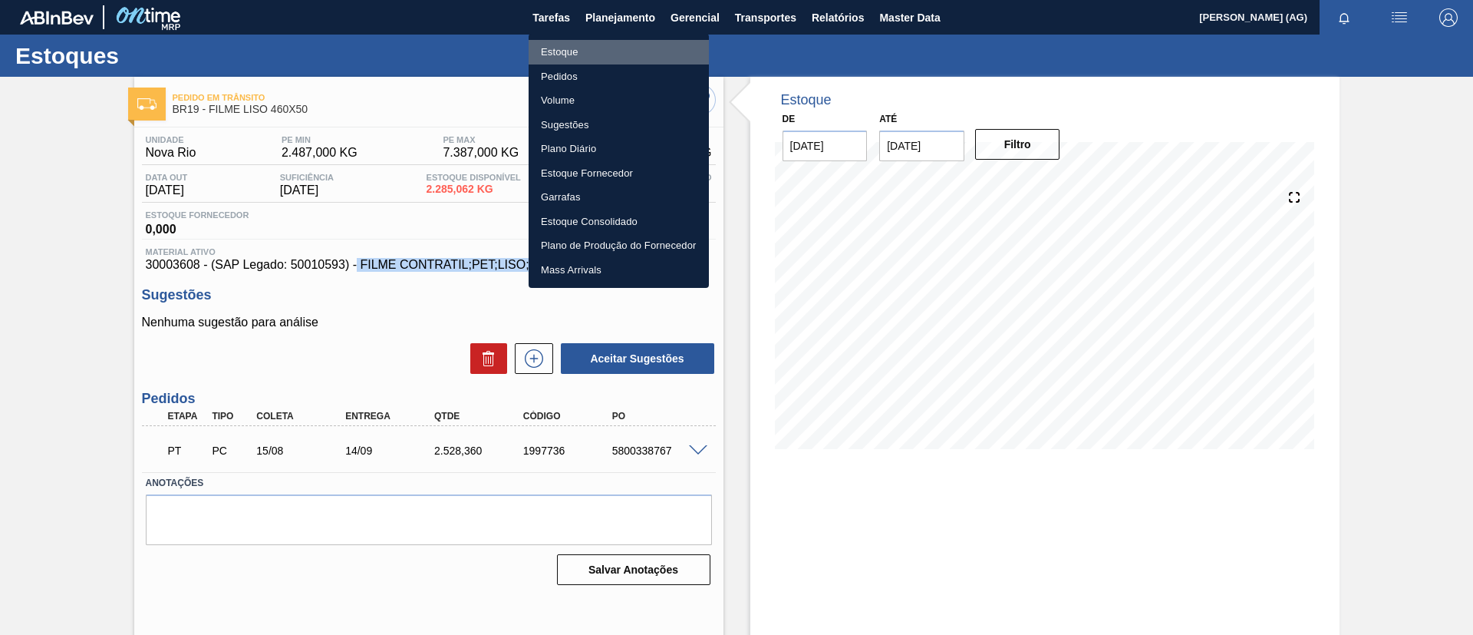
click at [647, 47] on li "Estoque" at bounding box center [619, 52] width 180 height 25
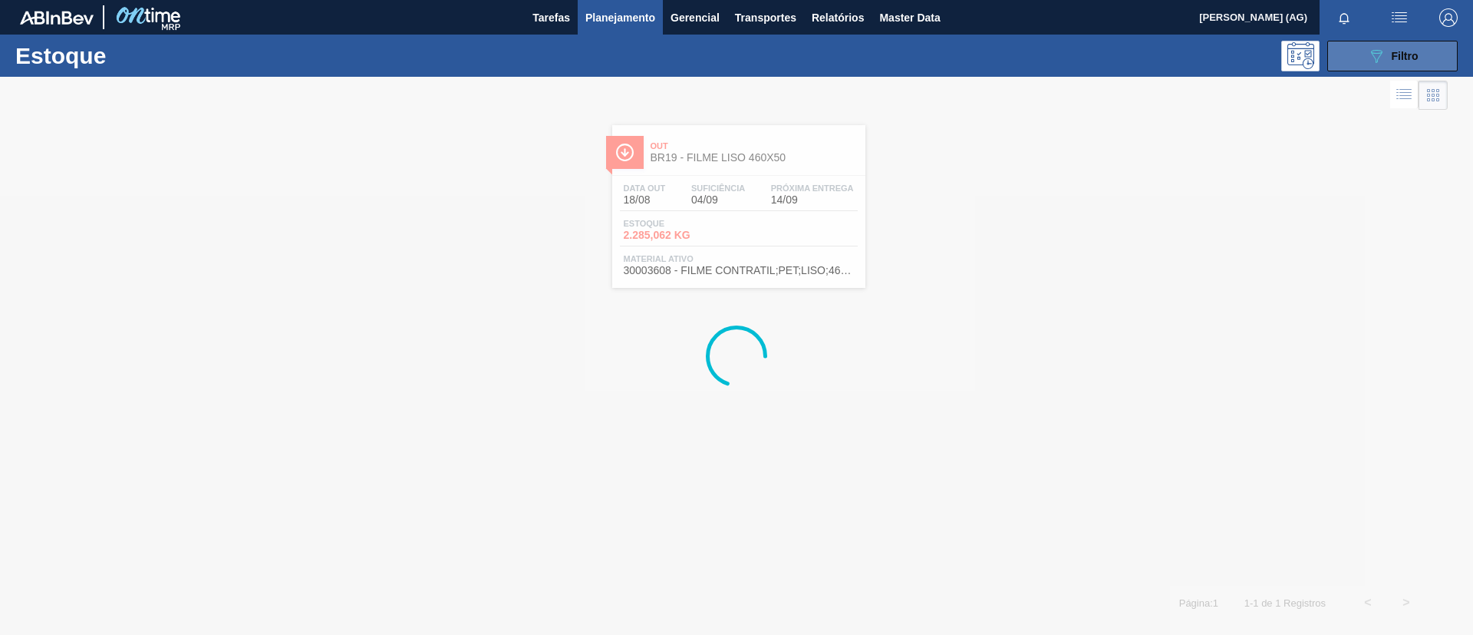
click at [981, 51] on div "089F7B8B-B2A5-4AFE-B5C0-19BA573D28AC Filtro" at bounding box center [1392, 56] width 51 height 18
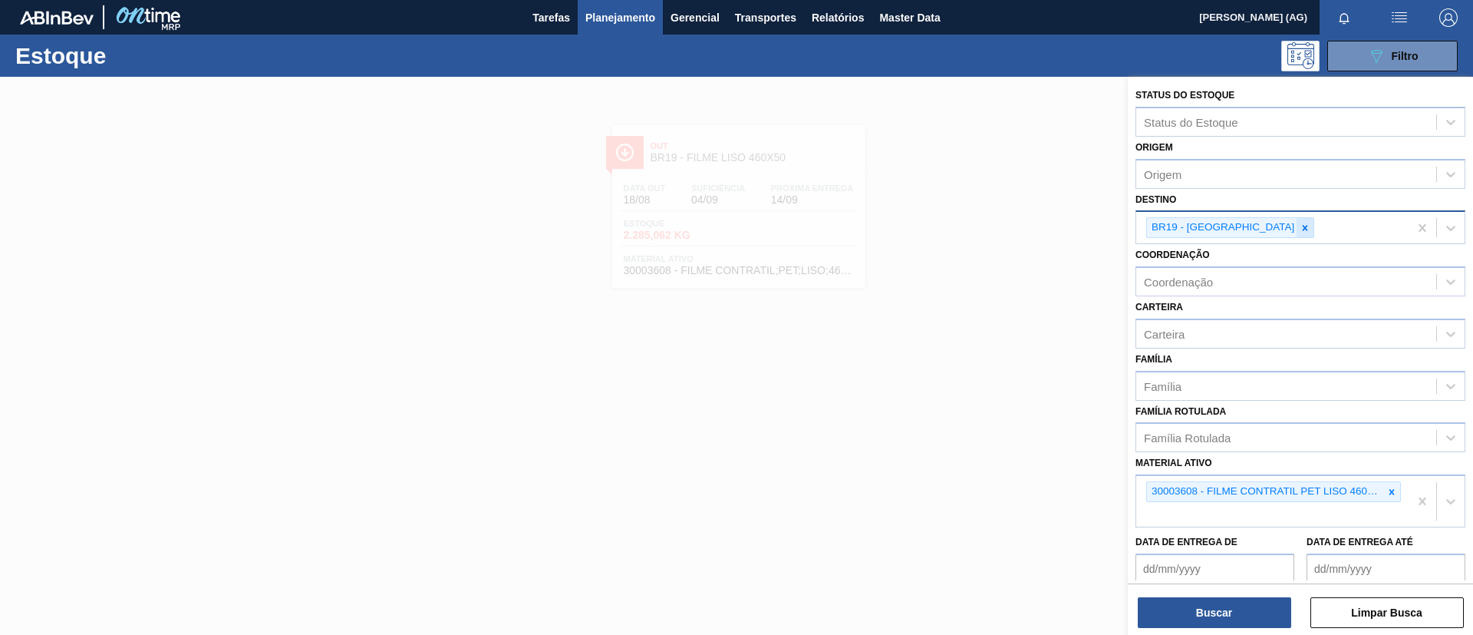
click at [981, 233] on icon at bounding box center [1305, 228] width 11 height 11
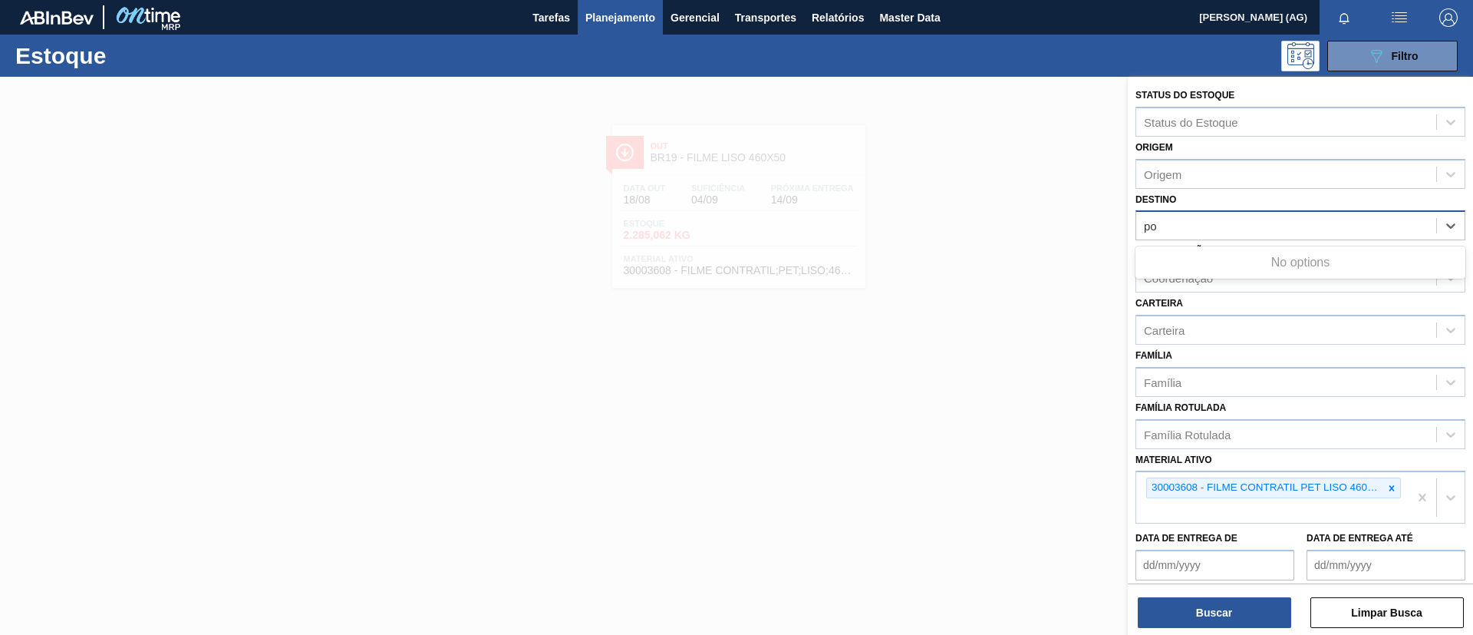
type input "pon"
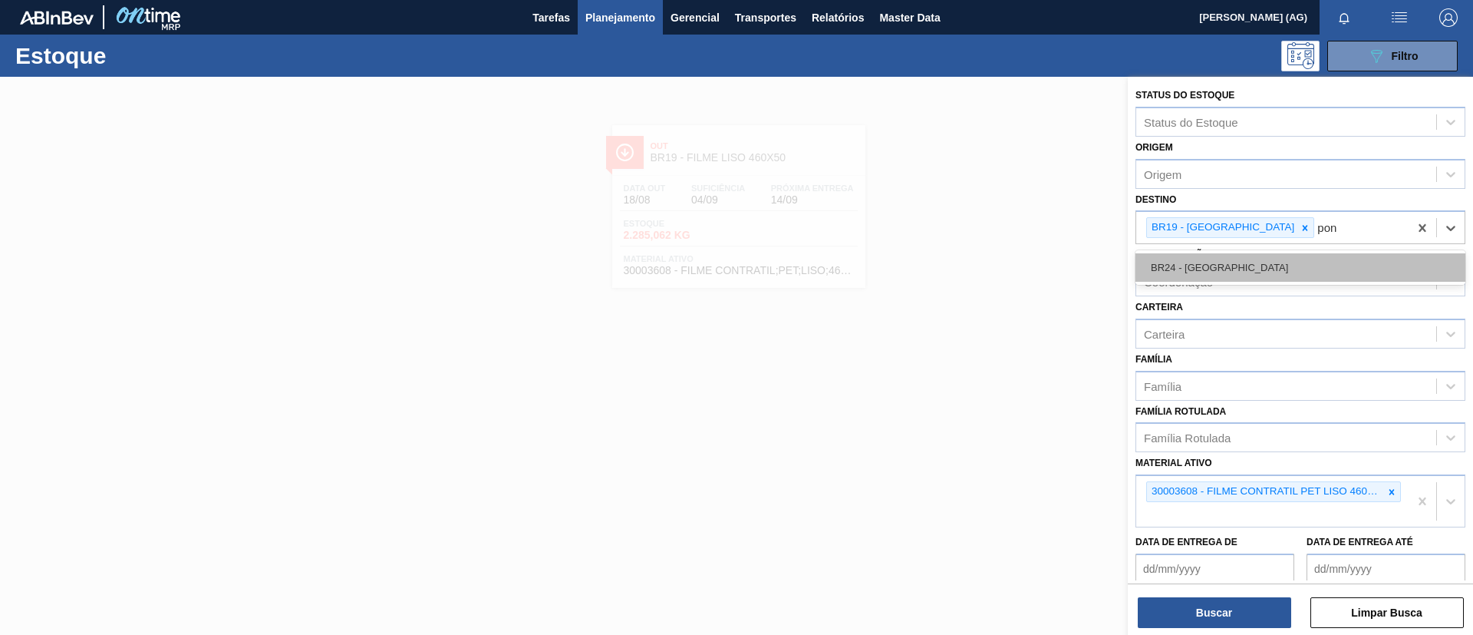
click at [981, 269] on div "BR24 - [GEOGRAPHIC_DATA]" at bounding box center [1301, 267] width 330 height 28
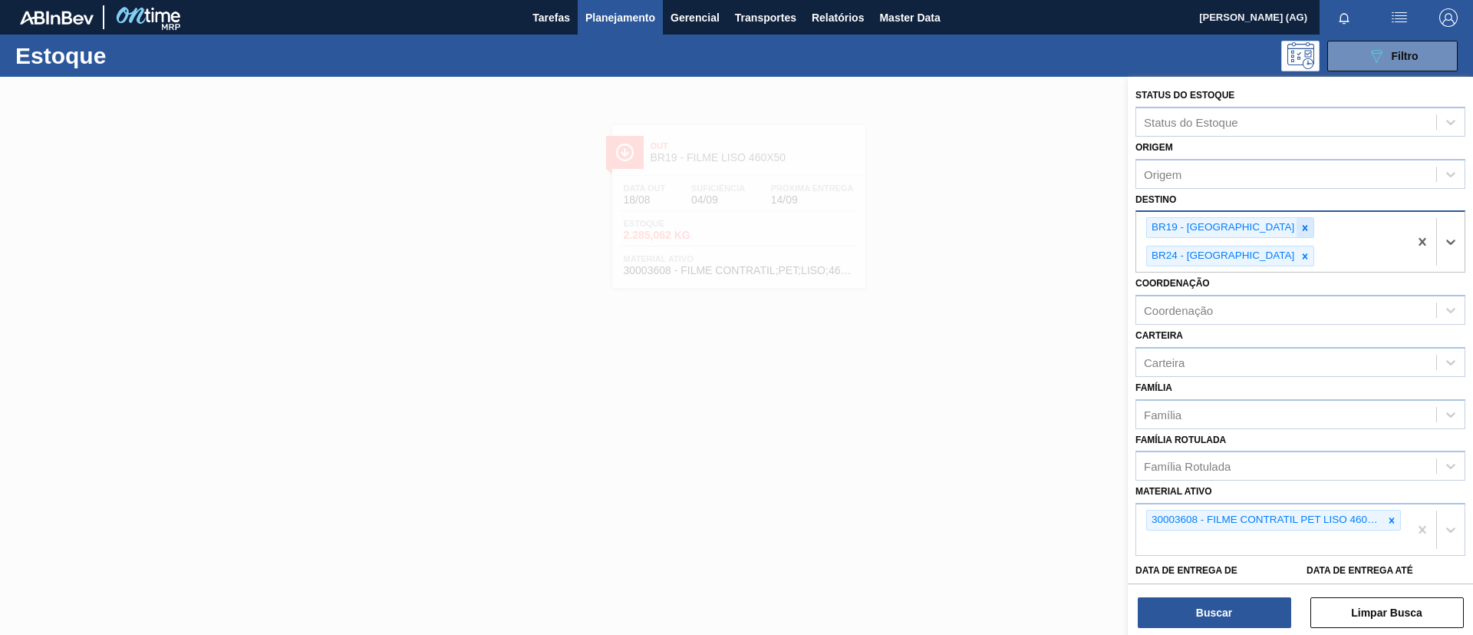
click at [981, 230] on div at bounding box center [1305, 227] width 17 height 19
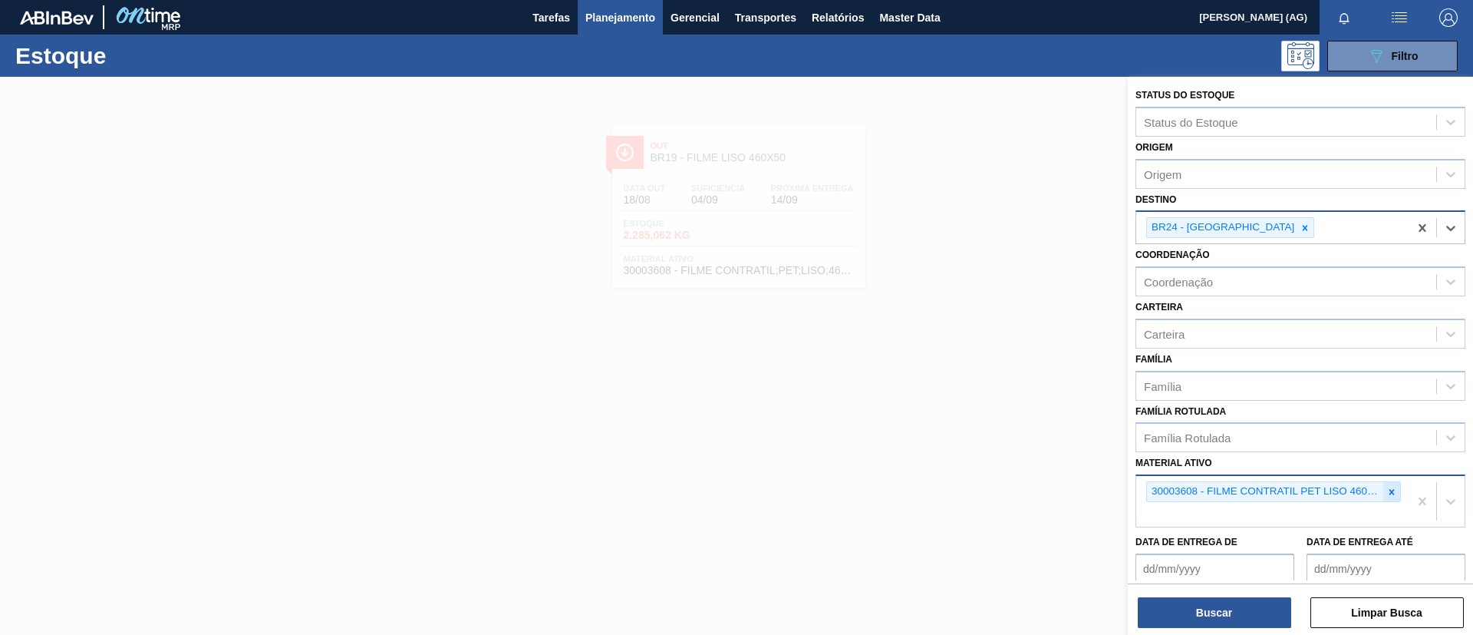
click at [981, 422] on div at bounding box center [1391, 491] width 17 height 19
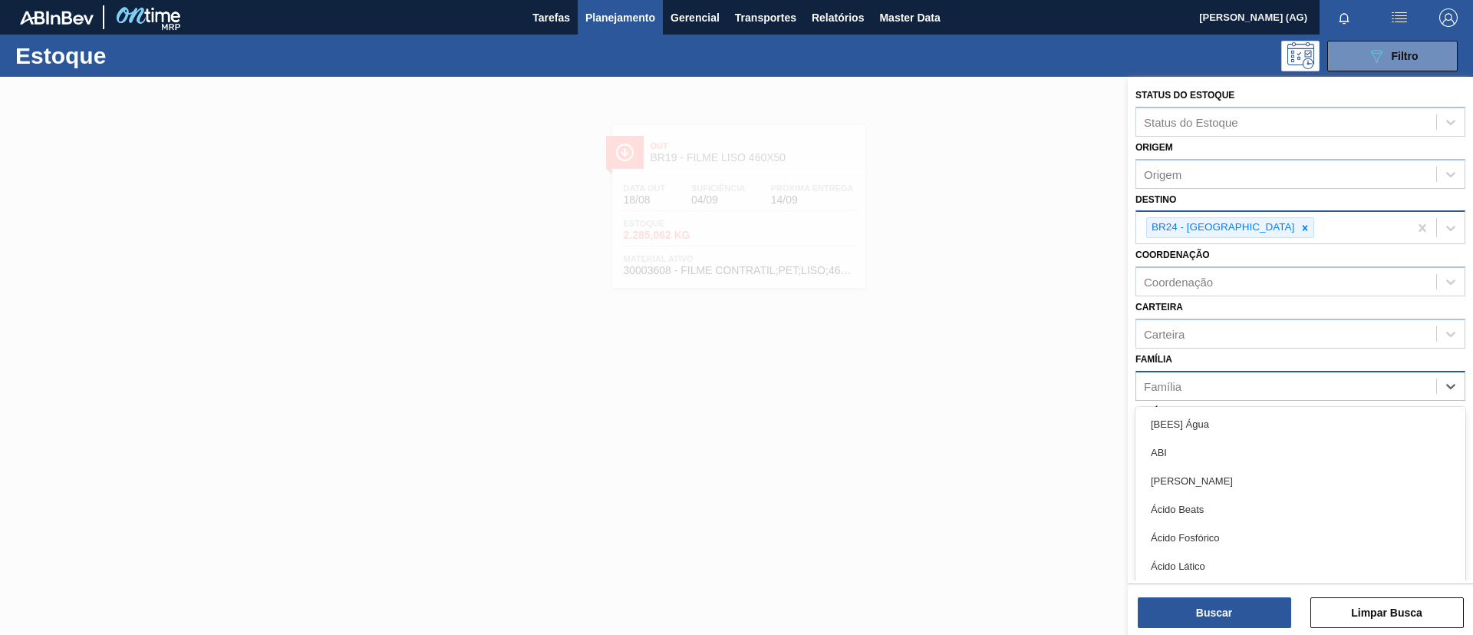
click at [981, 382] on div "Família" at bounding box center [1286, 385] width 300 height 22
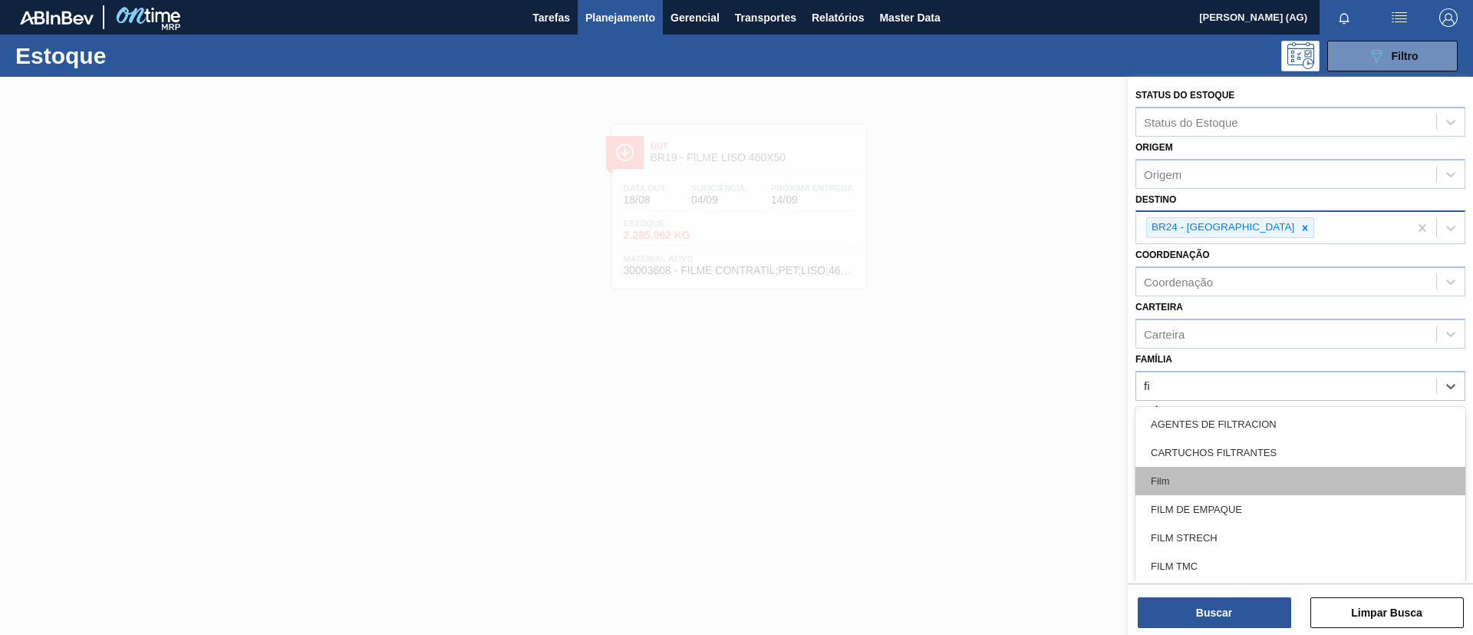
type input "f"
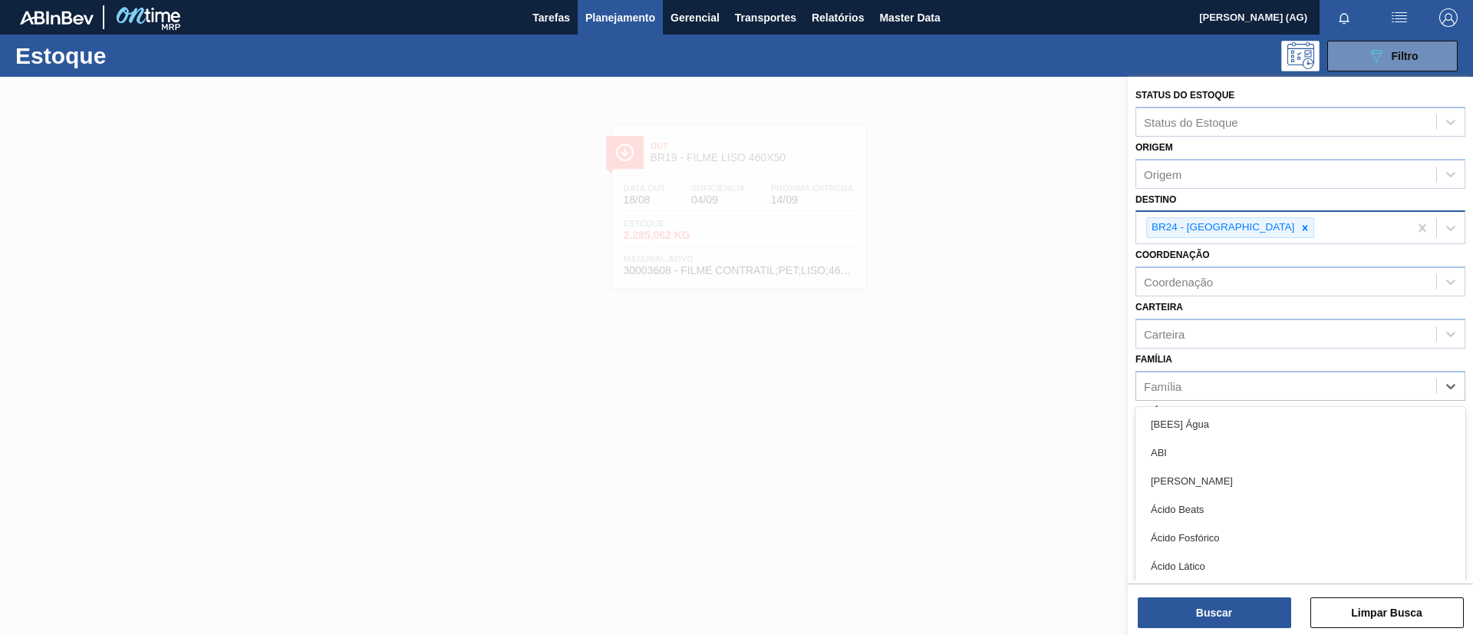
click at [981, 356] on div "Família option ABI focused, 2 of 101. 101 results available. Use Up and Down to…" at bounding box center [1301, 374] width 330 height 52
click at [981, 384] on div "Família" at bounding box center [1286, 385] width 300 height 22
type input "filme"
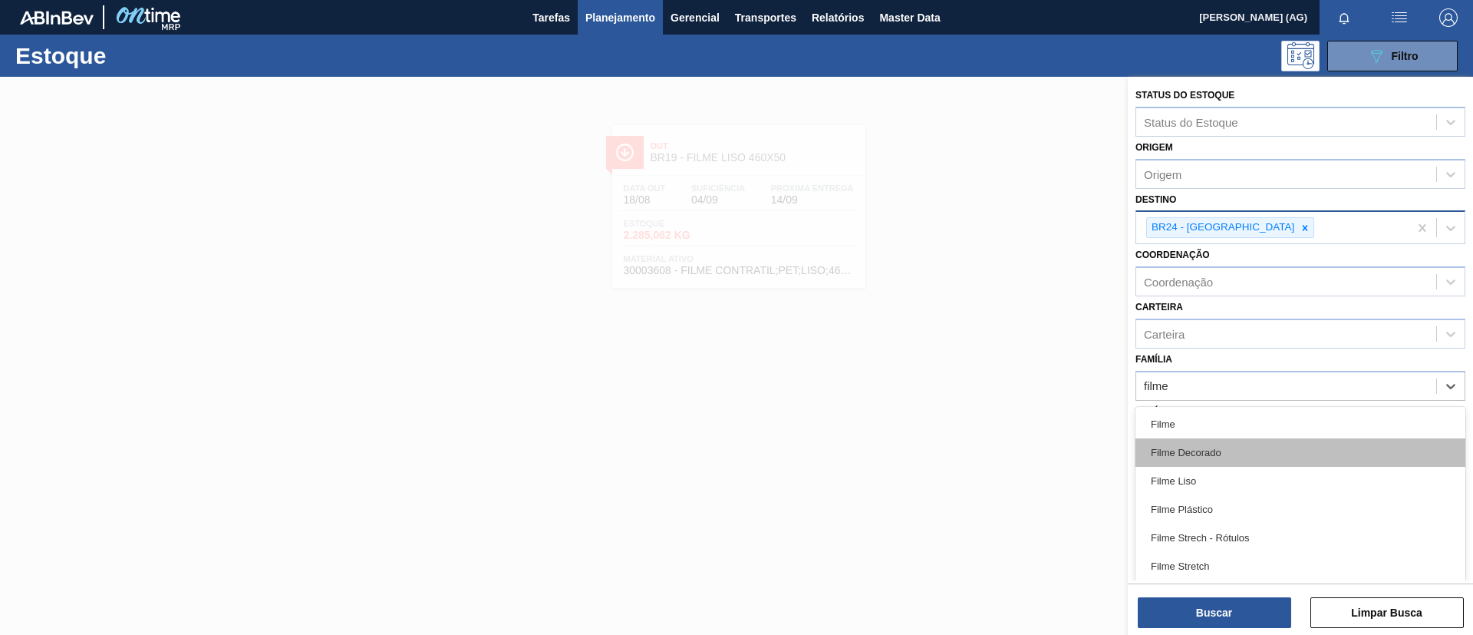
click at [981, 422] on div "Filme Decorado" at bounding box center [1301, 452] width 330 height 28
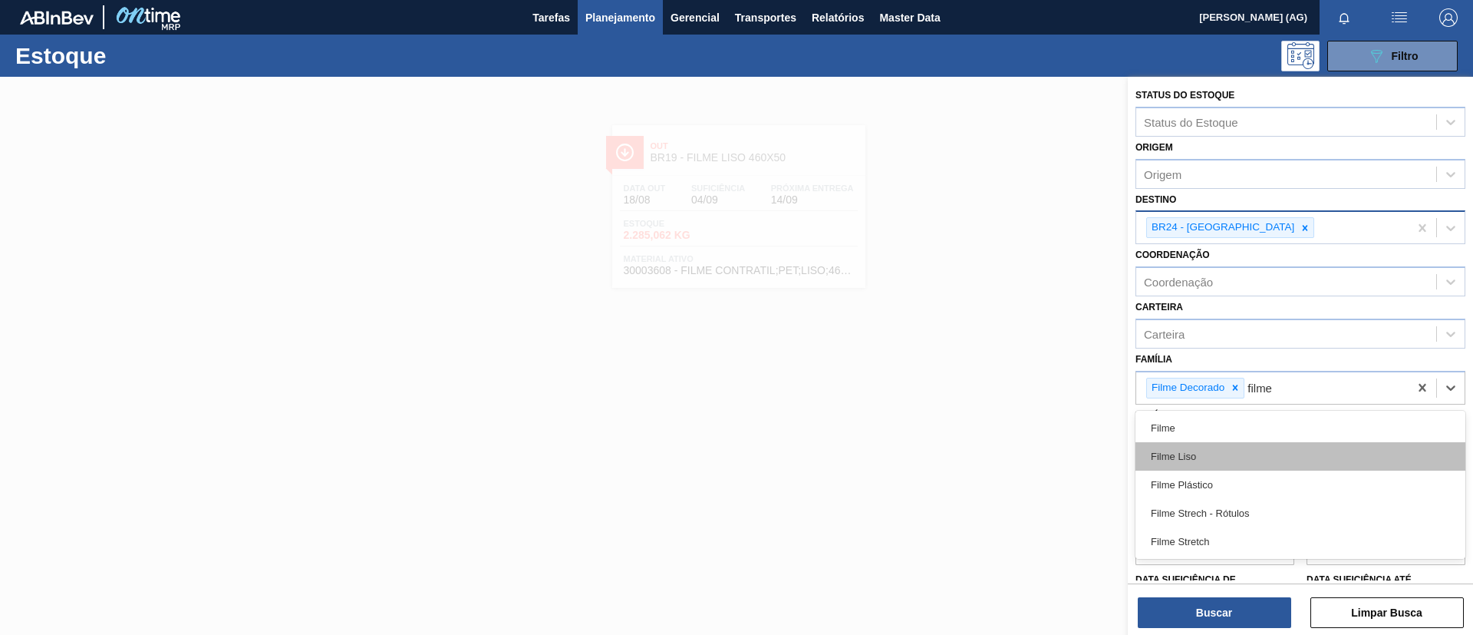
type input "filme"
click at [981, 422] on div "Filme Plástico" at bounding box center [1301, 456] width 330 height 28
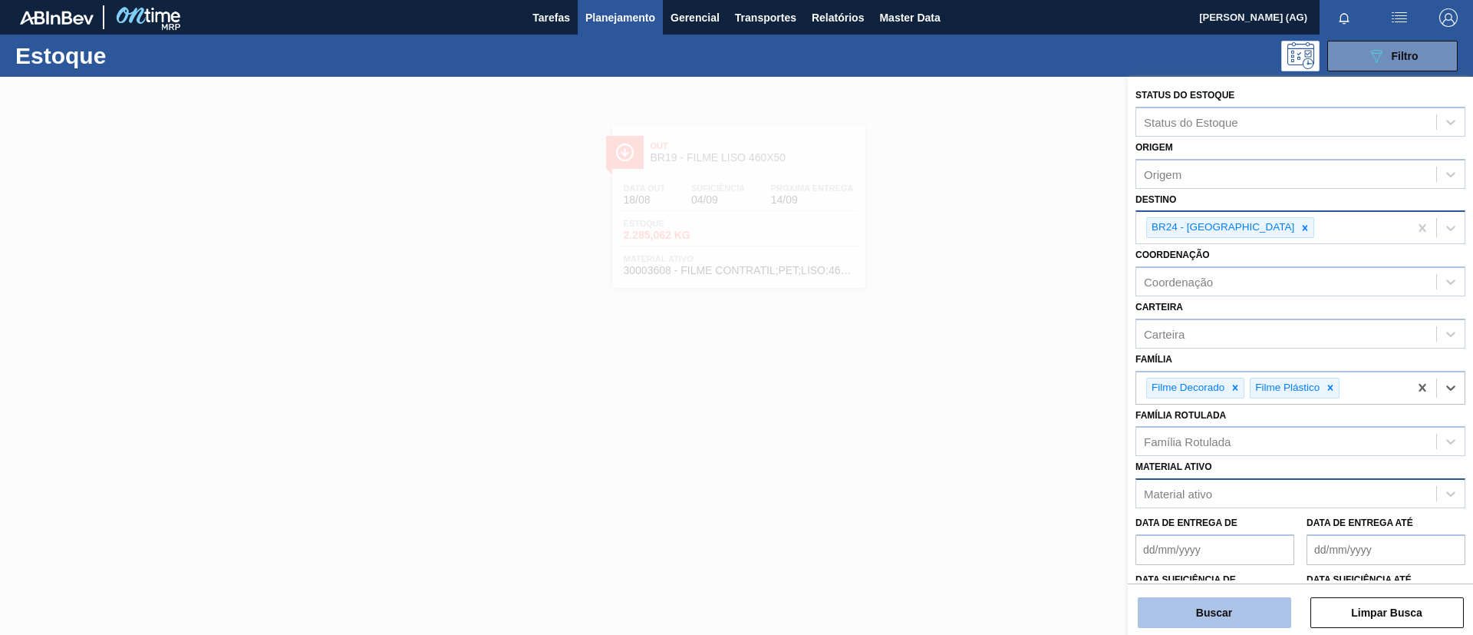
click at [981, 422] on button "Buscar" at bounding box center [1214, 612] width 153 height 31
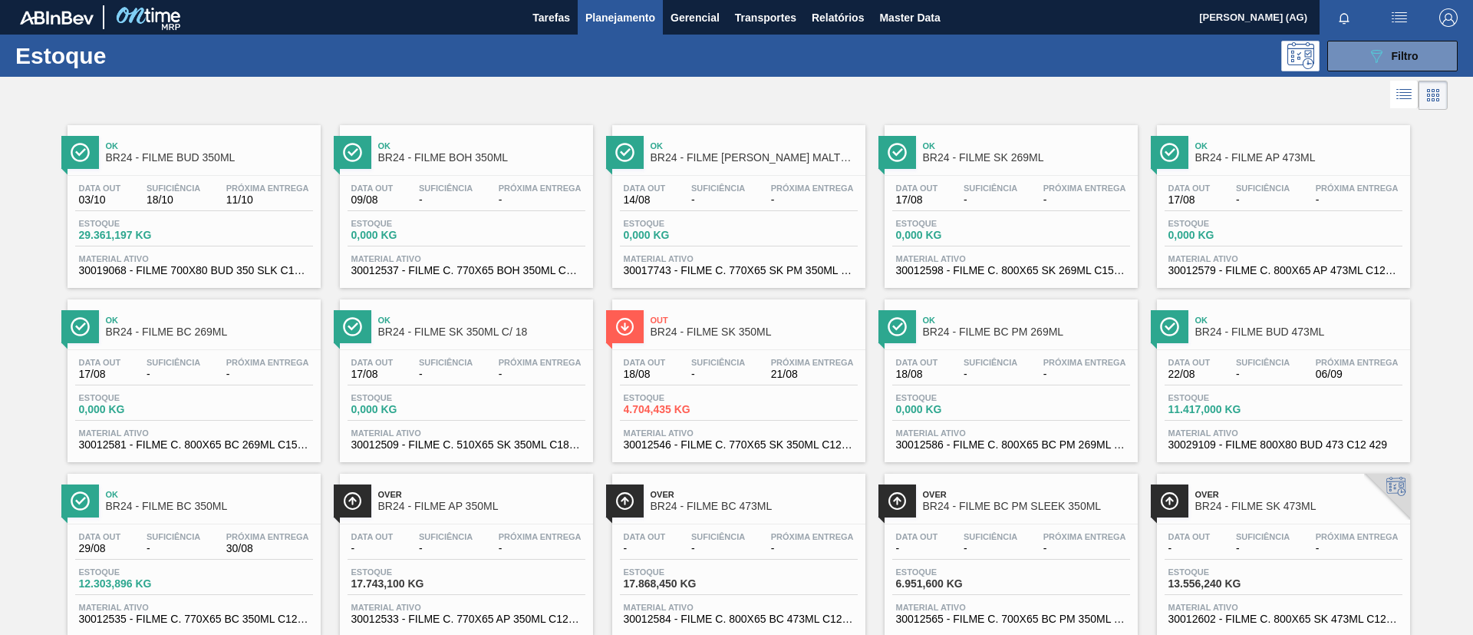
scroll to position [115, 0]
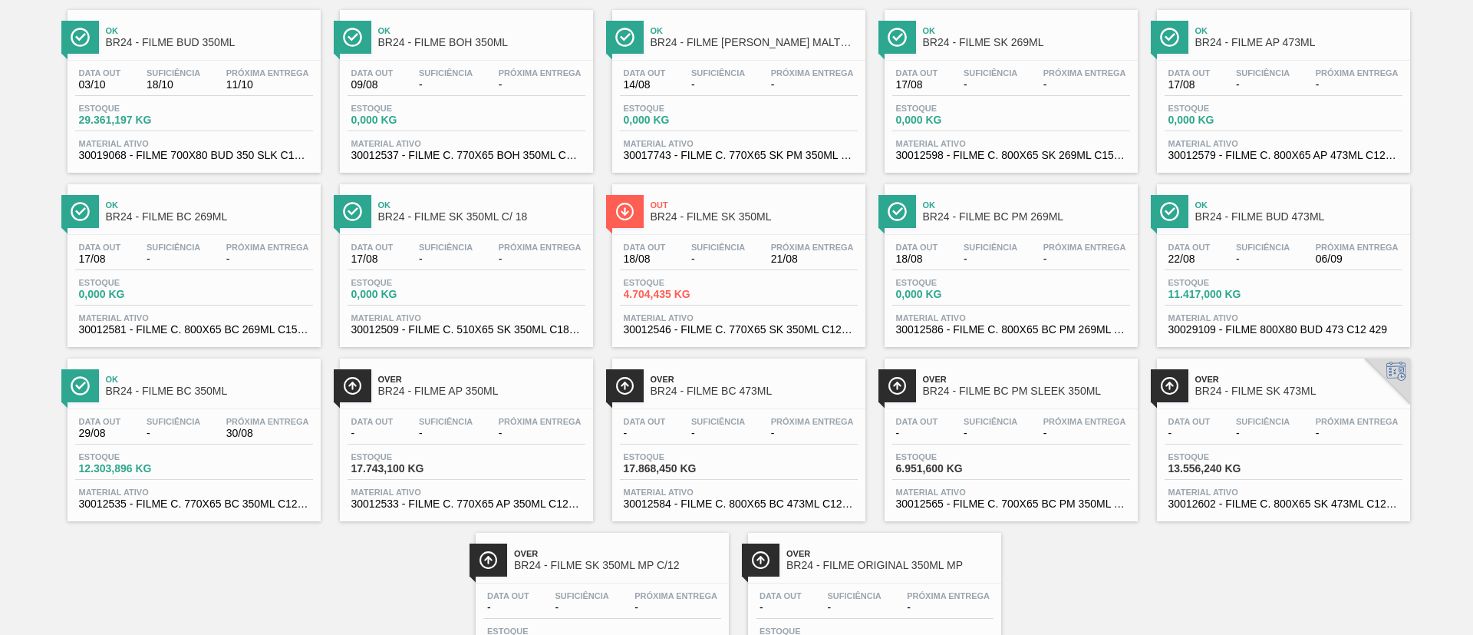
click at [87, 394] on img at bounding box center [80, 385] width 19 height 19
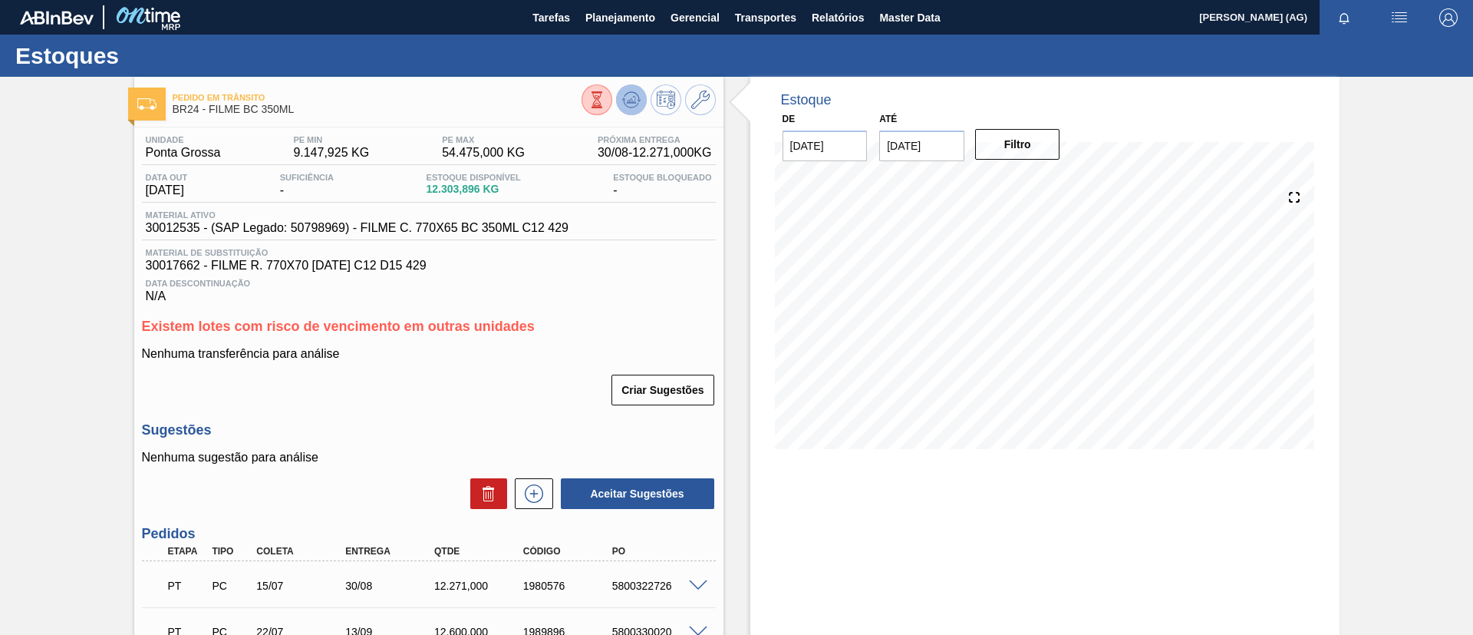
click at [618, 107] on button at bounding box center [631, 99] width 31 height 31
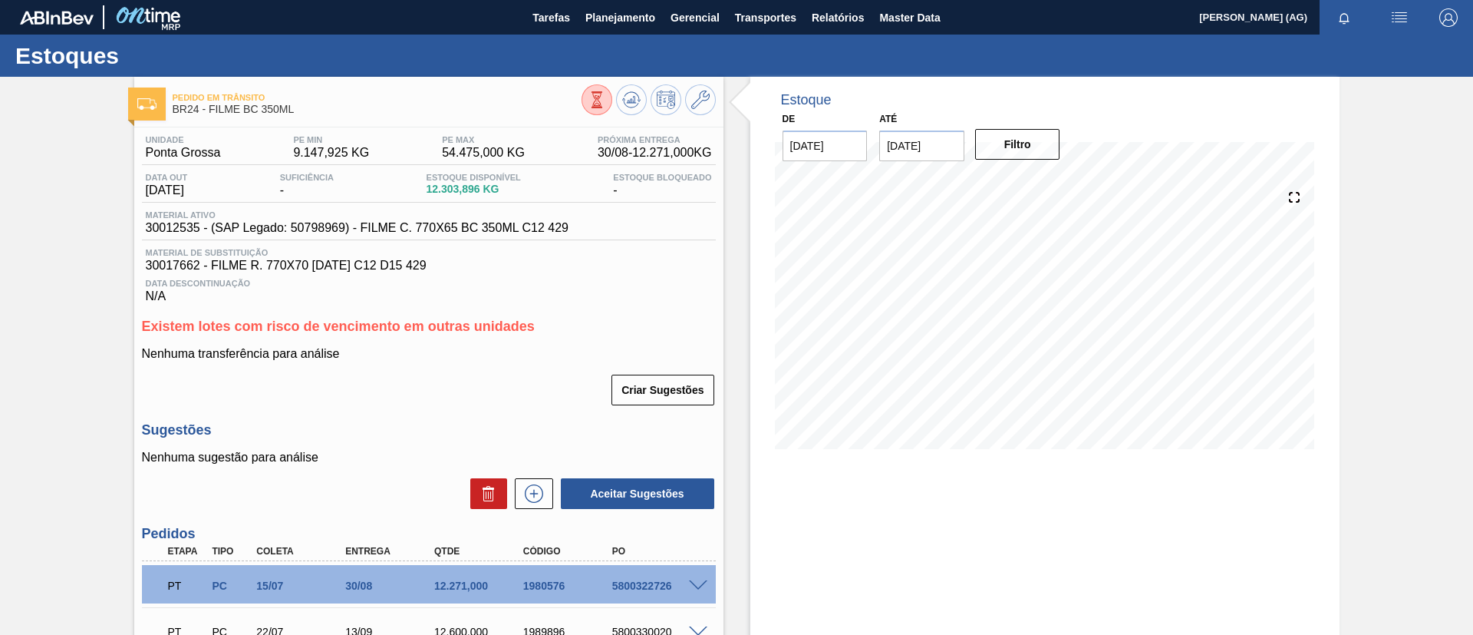
click at [981, 336] on div "Pedido [PERSON_NAME] BR24 - FILME BC 350ML Unidade Ponta Grossa PE MIN 9.147,92…" at bounding box center [736, 474] width 1473 height 794
click at [981, 287] on div "Pedido [PERSON_NAME] BR24 - FILME BC 350ML Unidade Ponta Grossa PE MIN 9.147,92…" at bounding box center [736, 474] width 1473 height 794
click at [605, 98] on icon at bounding box center [597, 99] width 17 height 17
